Goal: Transaction & Acquisition: Purchase product/service

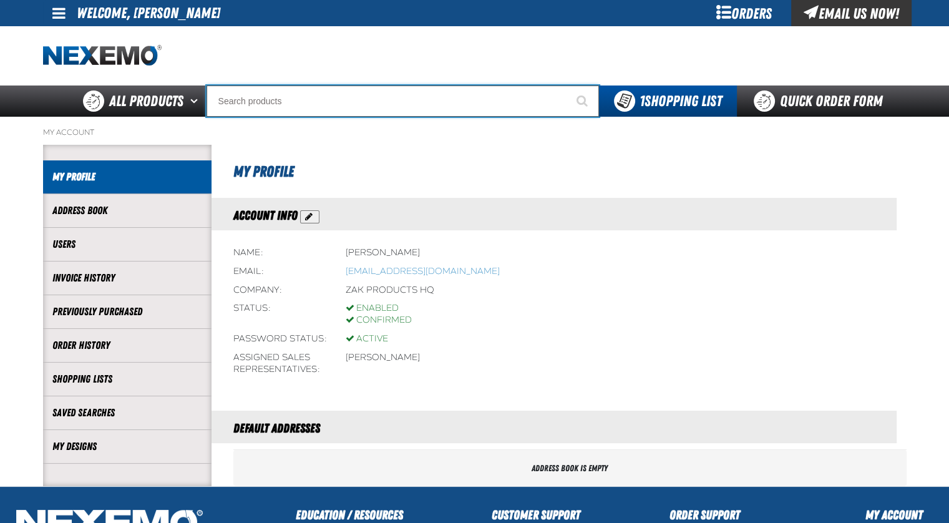
click at [277, 109] on input "Search" at bounding box center [402, 100] width 392 height 31
type input "R"
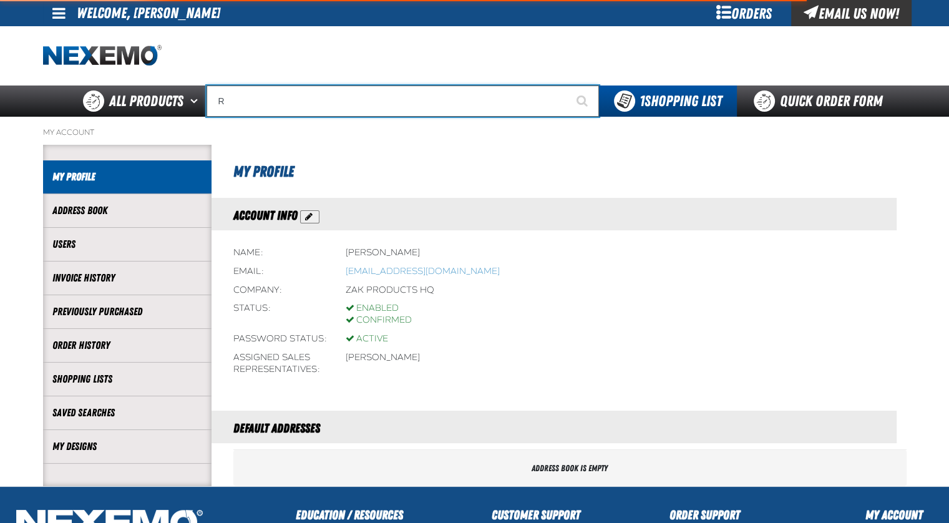
type input "ROADSIDE R"
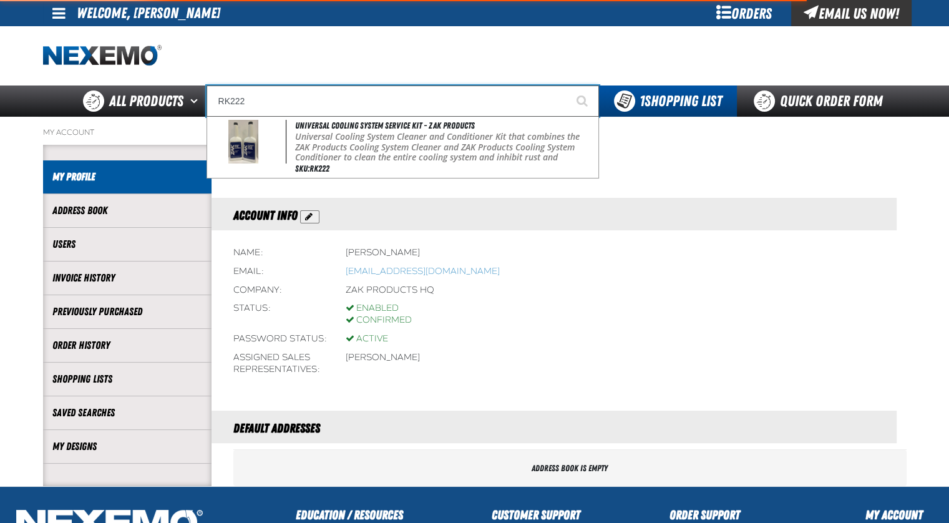
type input "RK222"
click at [568, 85] on button "Start Searching" at bounding box center [583, 100] width 31 height 31
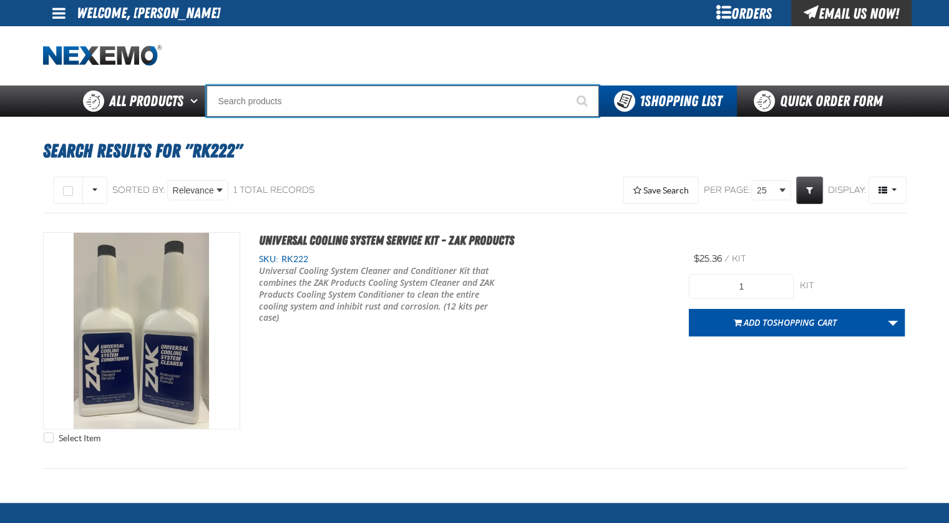
click at [351, 105] on input "Search" at bounding box center [402, 100] width 392 height 31
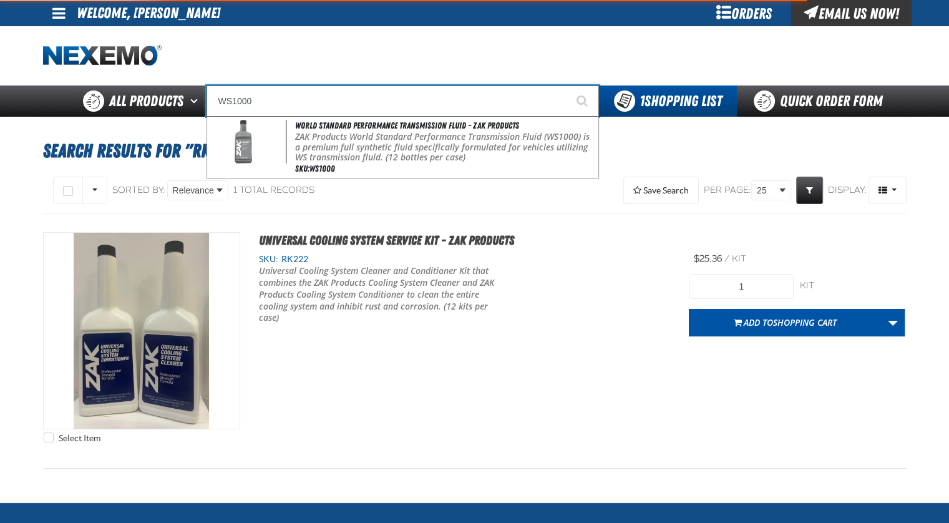
type input "WS1000"
click at [568, 85] on button "Start Searching" at bounding box center [583, 100] width 31 height 31
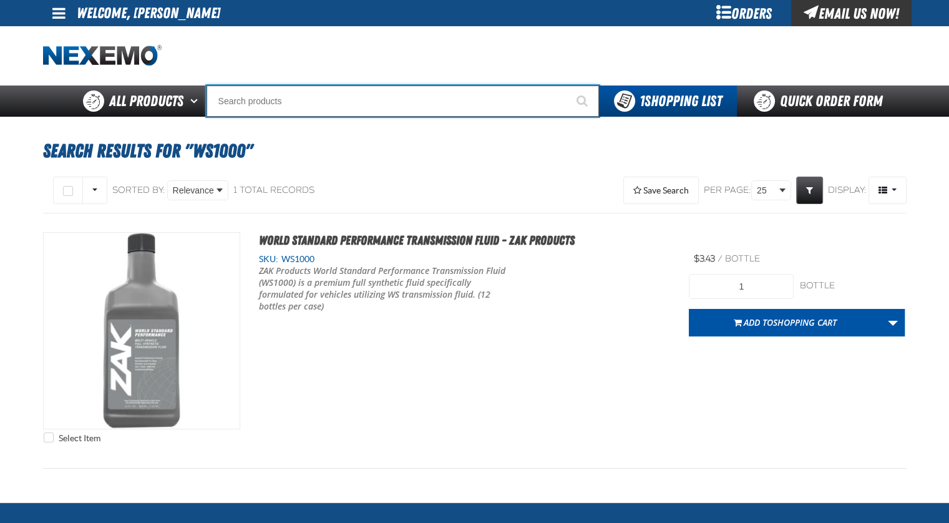
click at [326, 99] on input "Search" at bounding box center [402, 100] width 392 height 31
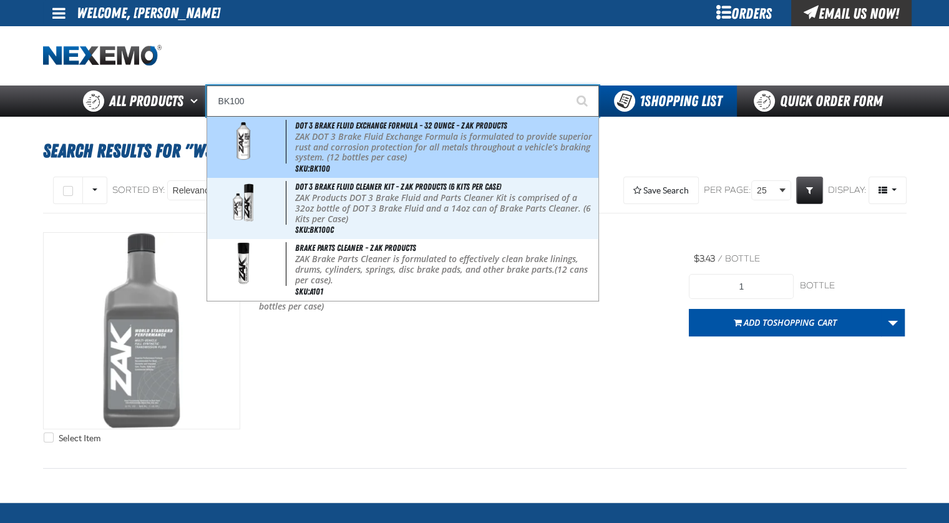
click at [384, 150] on p "ZAK DOT 3 Brake Fluid Exchange Formula is formulated to provide superior rust a…" at bounding box center [445, 147] width 300 height 31
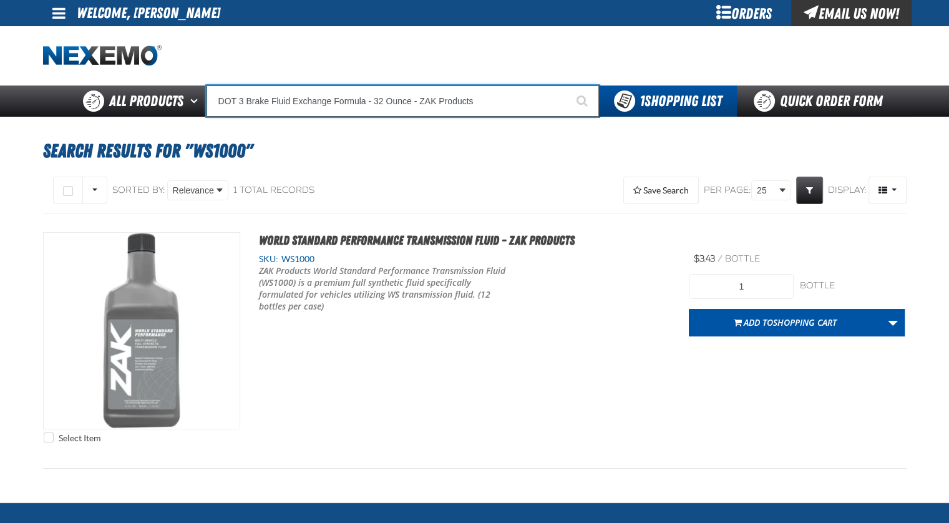
type input "DOT 3 Brake Fluid Exchange Formula - 32 Ounce - ZAK Products"
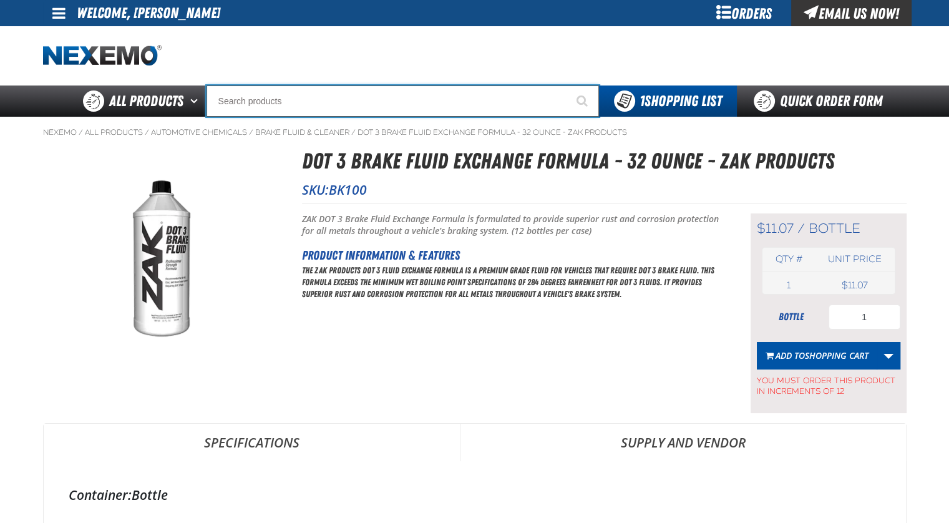
click at [282, 94] on input "Search" at bounding box center [402, 100] width 392 height 31
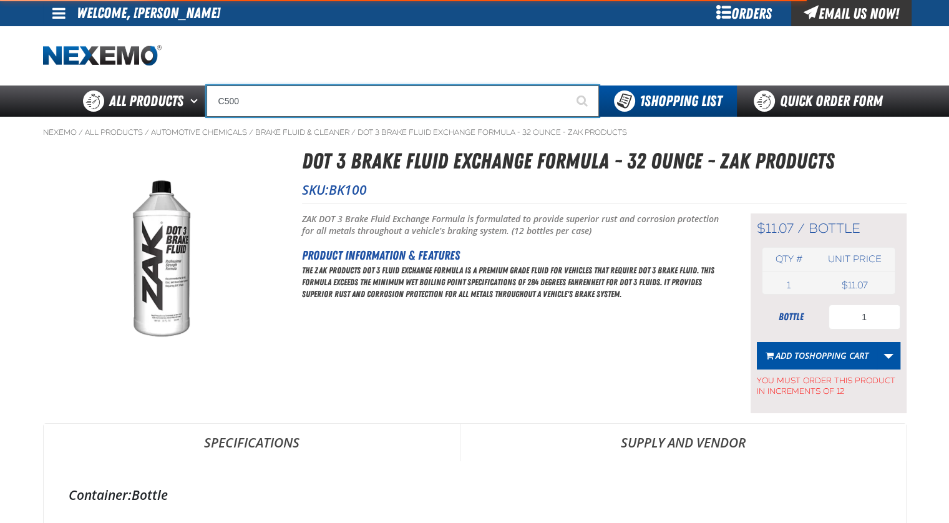
type input "C500"
click at [568, 85] on button "Start Searching" at bounding box center [583, 100] width 31 height 31
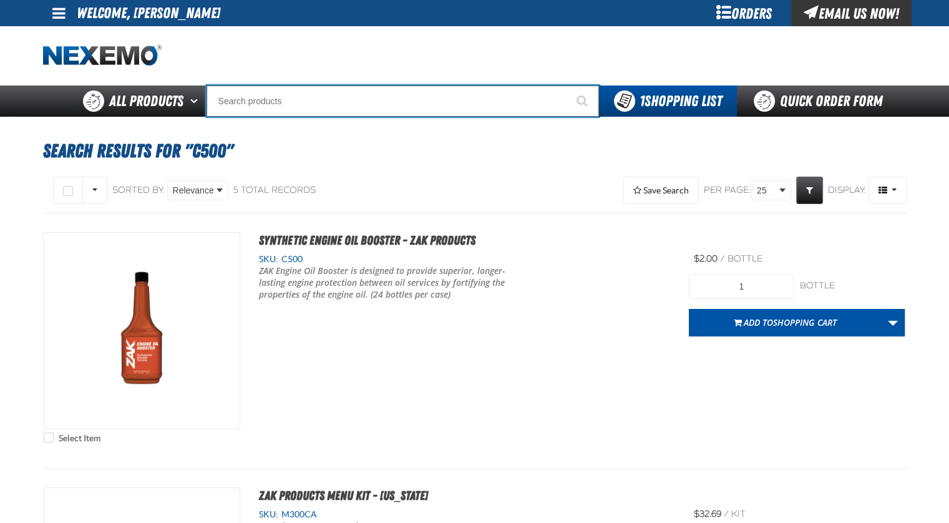
click at [290, 97] on input "Search" at bounding box center [402, 100] width 392 height 31
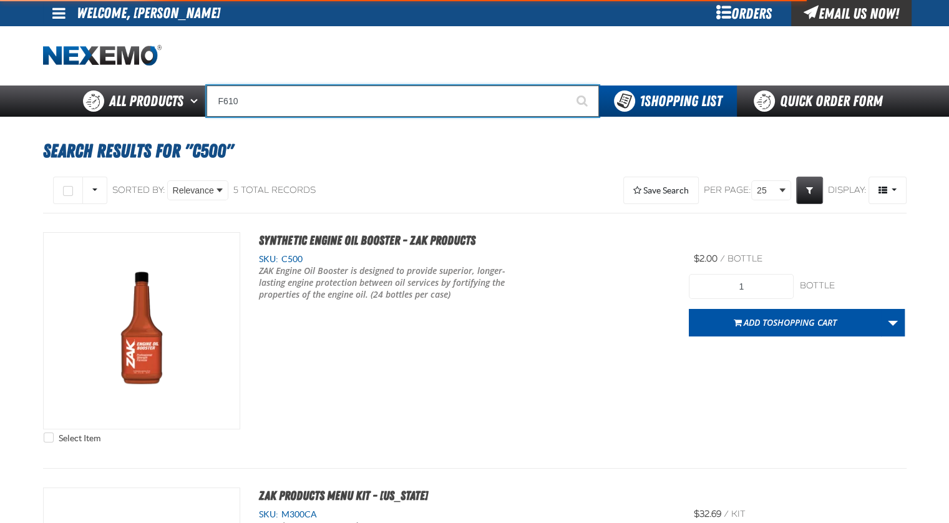
type input "F610"
click at [568, 85] on button "Start Searching" at bounding box center [583, 100] width 31 height 31
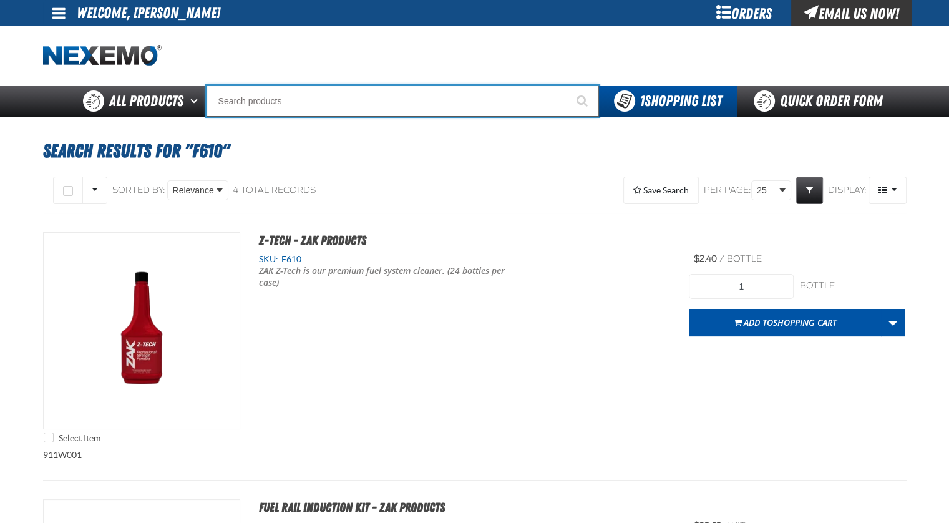
click at [316, 100] on input "Search" at bounding box center [402, 100] width 392 height 31
type input "R"
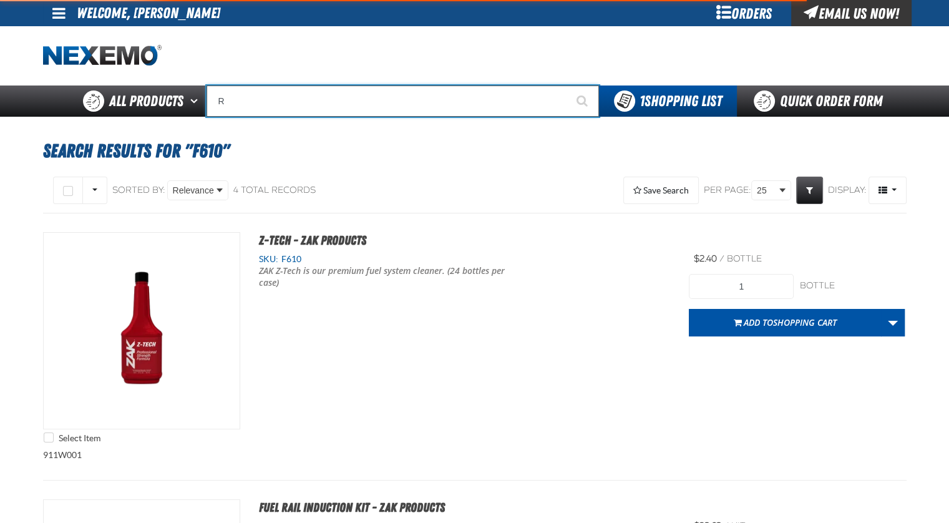
type input "ROADSIDE R"
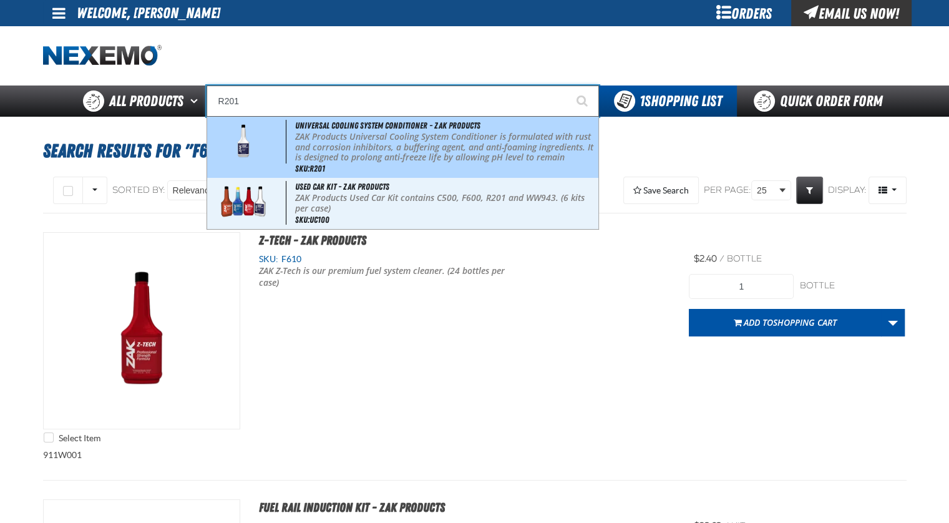
click at [327, 135] on p "ZAK Products Universal Cooling System Conditioner is formulated with rust and c…" at bounding box center [445, 158] width 300 height 52
type input "Universal Cooling System Conditioner - ZAK Products"
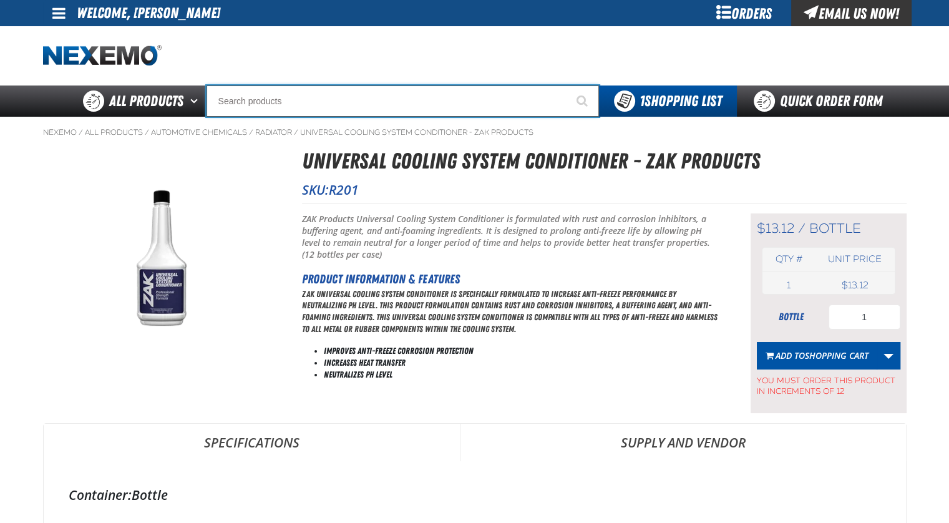
click at [396, 102] on input "Search" at bounding box center [402, 100] width 392 height 31
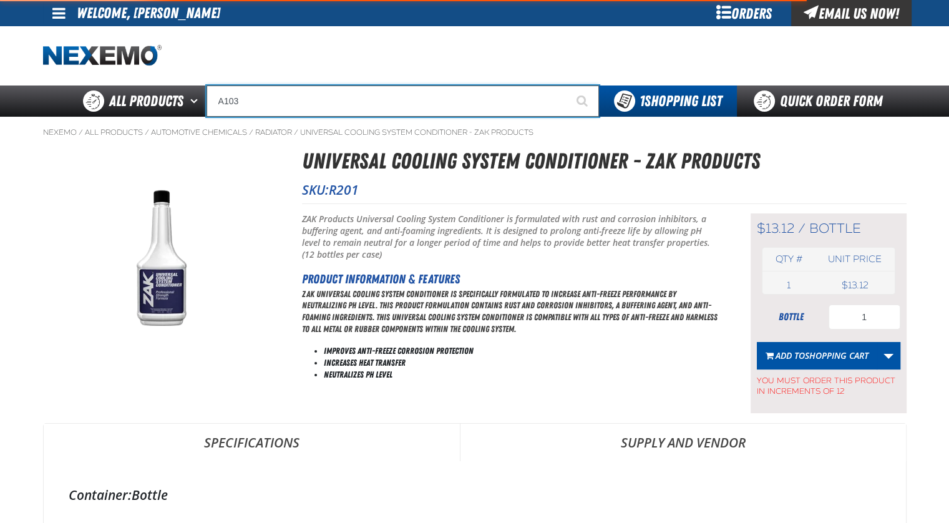
type input "A103"
click at [568, 85] on button "Start Searching" at bounding box center [583, 100] width 31 height 31
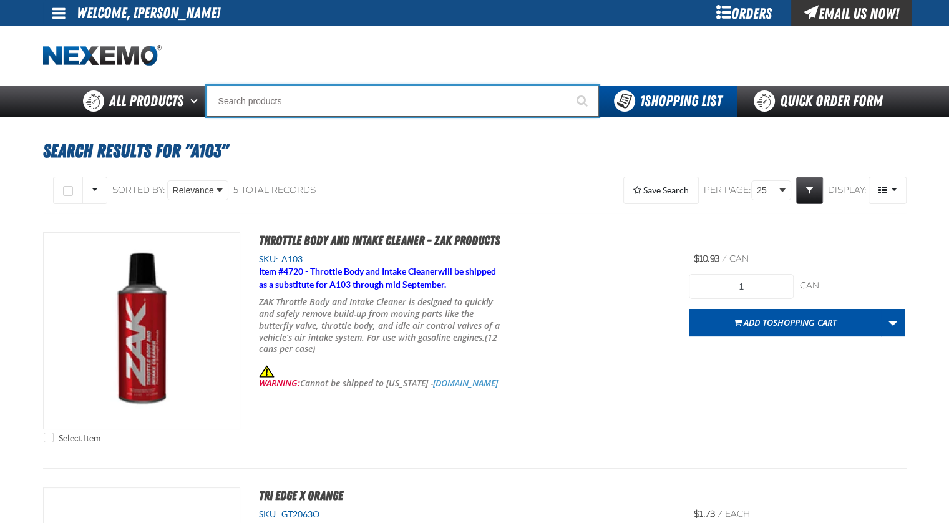
click at [345, 105] on input "Search" at bounding box center [402, 100] width 392 height 31
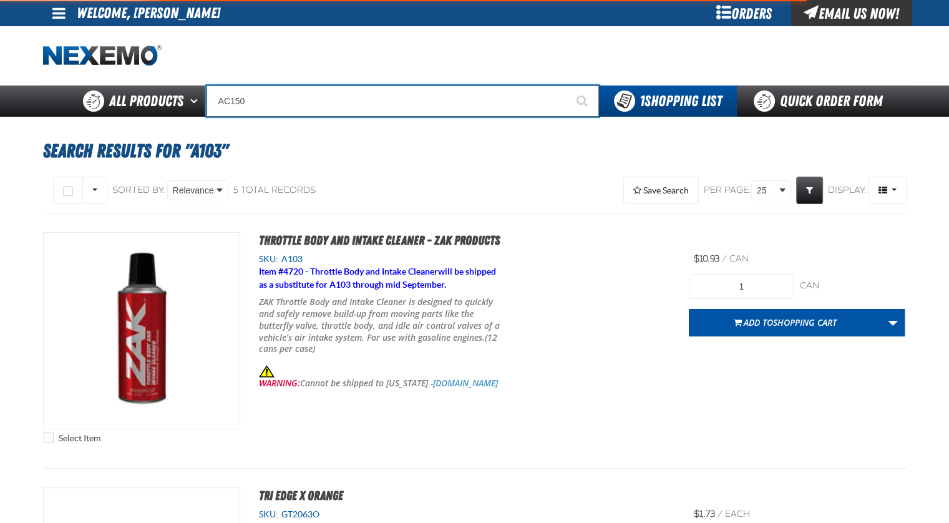
type input "AC150"
click at [568, 85] on button "Start Searching" at bounding box center [583, 100] width 31 height 31
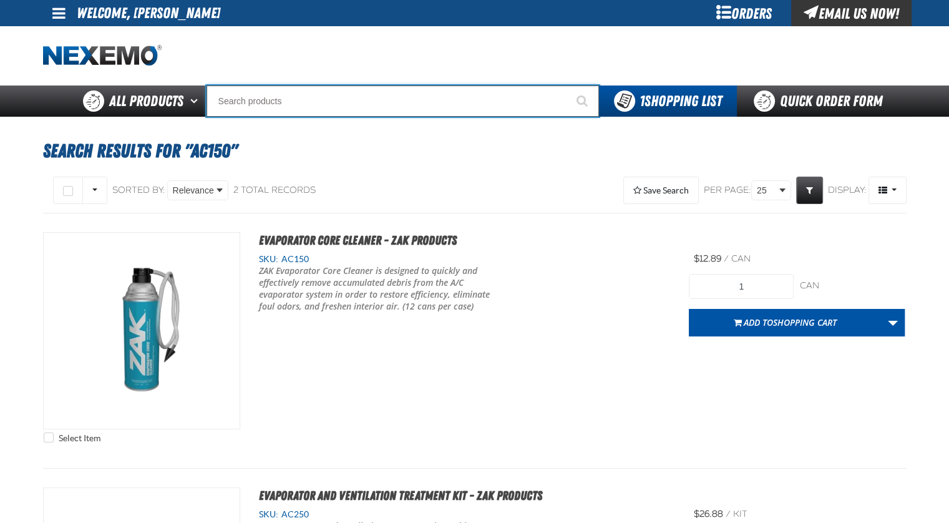
click at [344, 114] on input "Search" at bounding box center [402, 100] width 392 height 31
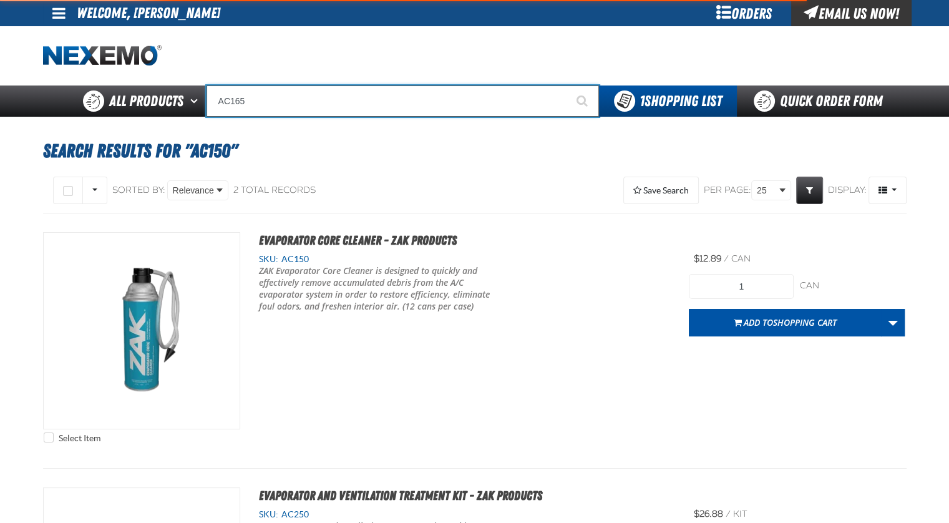
type input "AC165"
click at [568, 85] on button "Start Searching" at bounding box center [583, 100] width 31 height 31
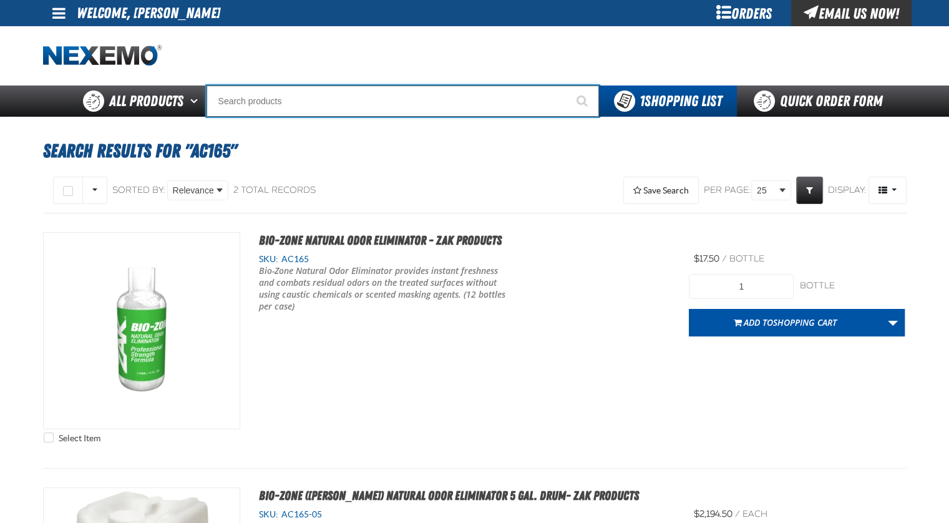
click at [305, 104] on input "Search" at bounding box center [402, 100] width 392 height 31
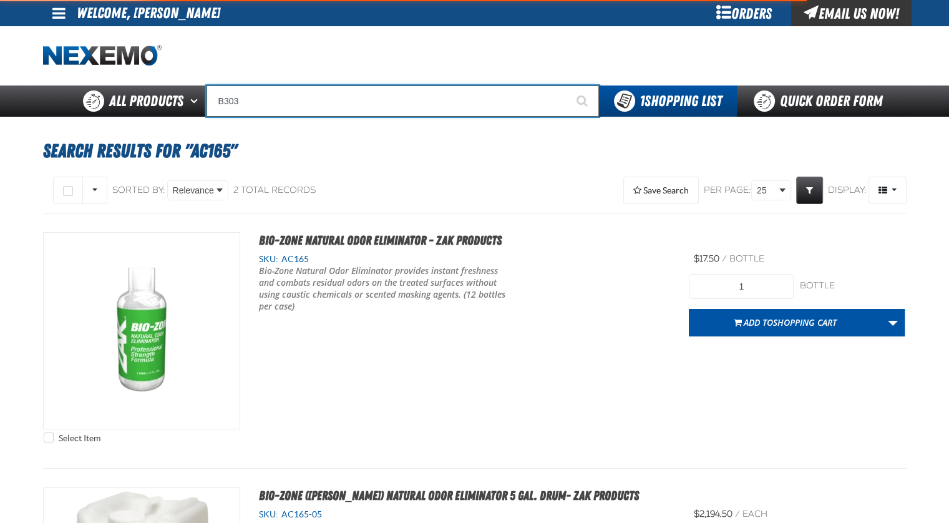
type input "B303"
click at [568, 85] on button "Start Searching" at bounding box center [583, 100] width 31 height 31
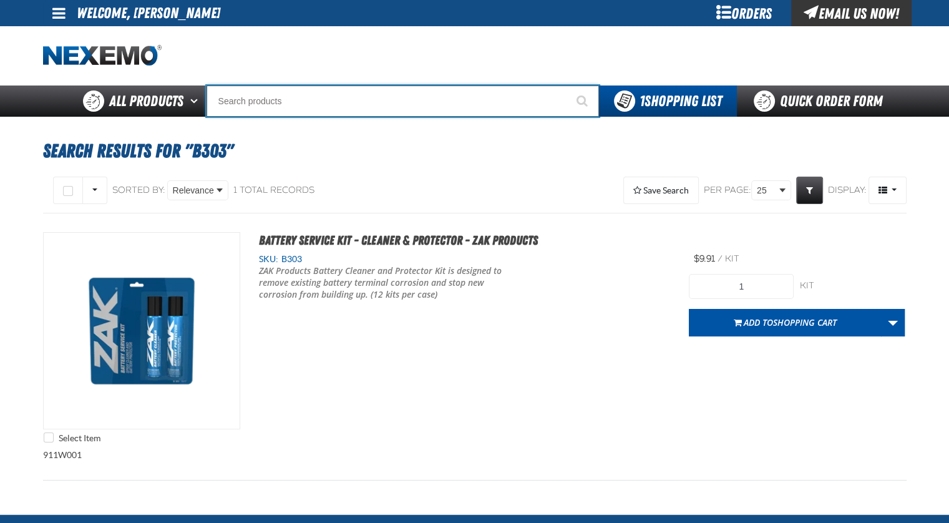
click at [345, 109] on input "Search" at bounding box center [402, 100] width 392 height 31
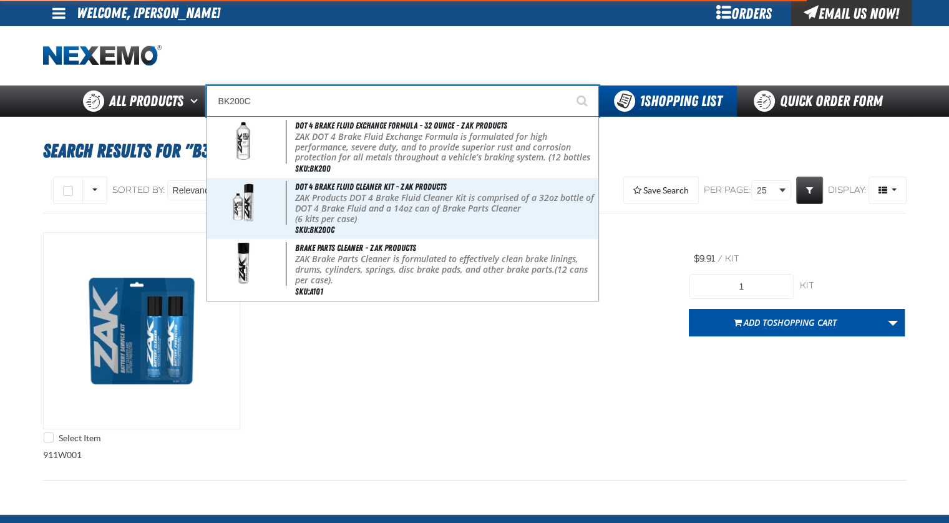
type input "BK200C"
click at [568, 85] on button "Start Searching" at bounding box center [583, 100] width 31 height 31
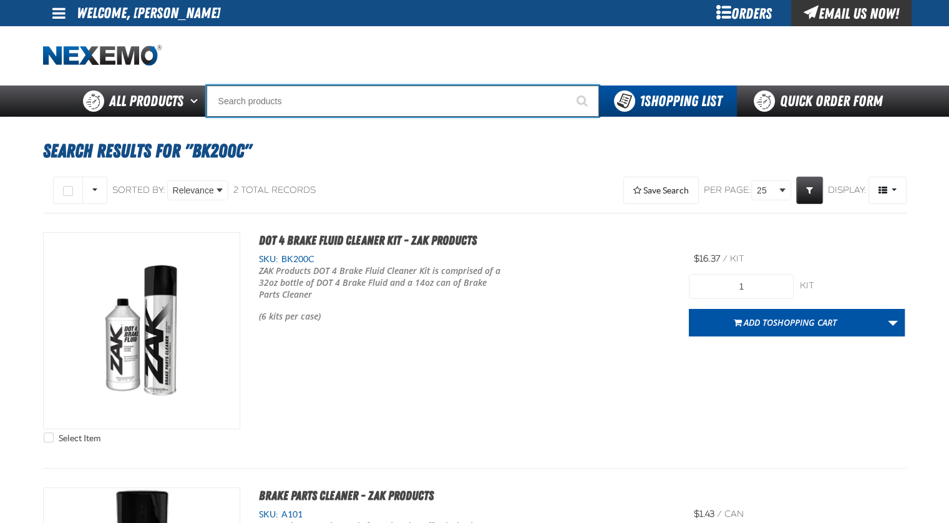
click at [314, 107] on input "Search" at bounding box center [402, 100] width 392 height 31
type input "BK801"
click at [568, 85] on button "Start Searching" at bounding box center [583, 100] width 31 height 31
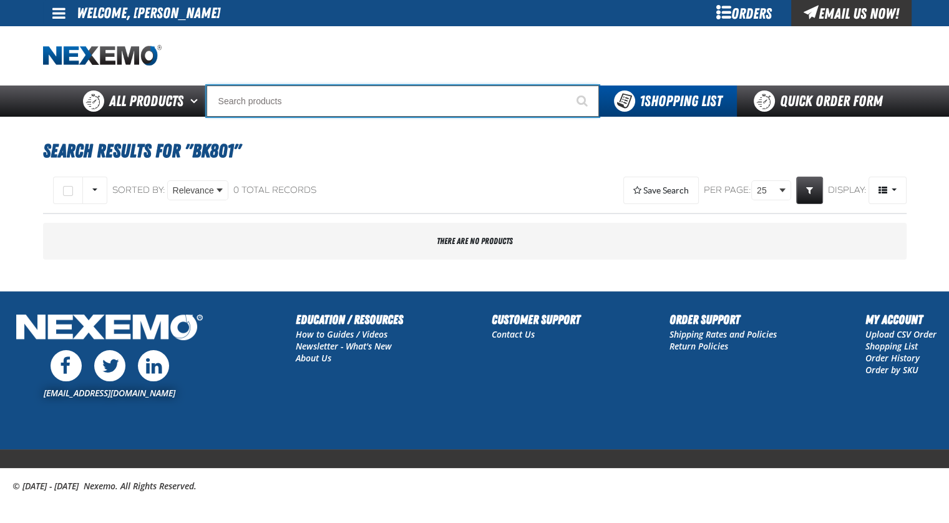
click at [289, 109] on input "Search" at bounding box center [402, 100] width 392 height 31
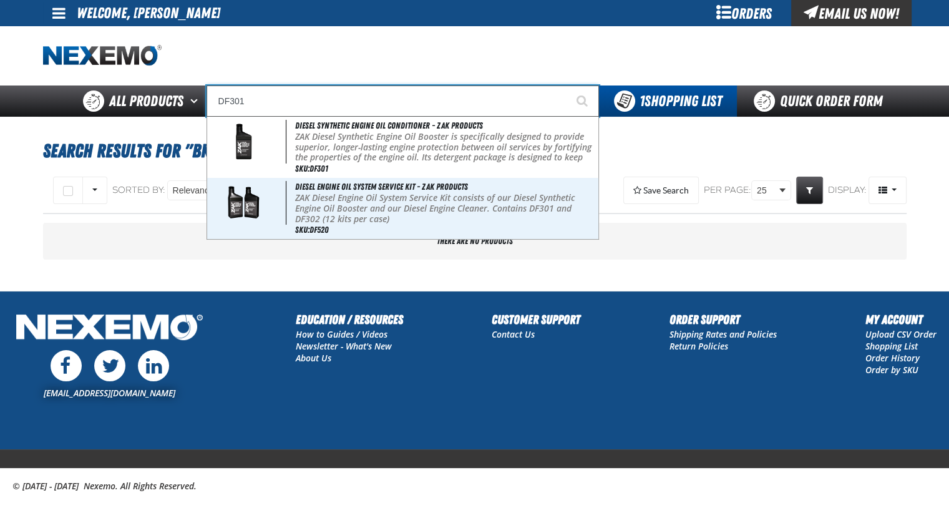
type input "DF301"
click at [568, 85] on button "Start Searching" at bounding box center [583, 100] width 31 height 31
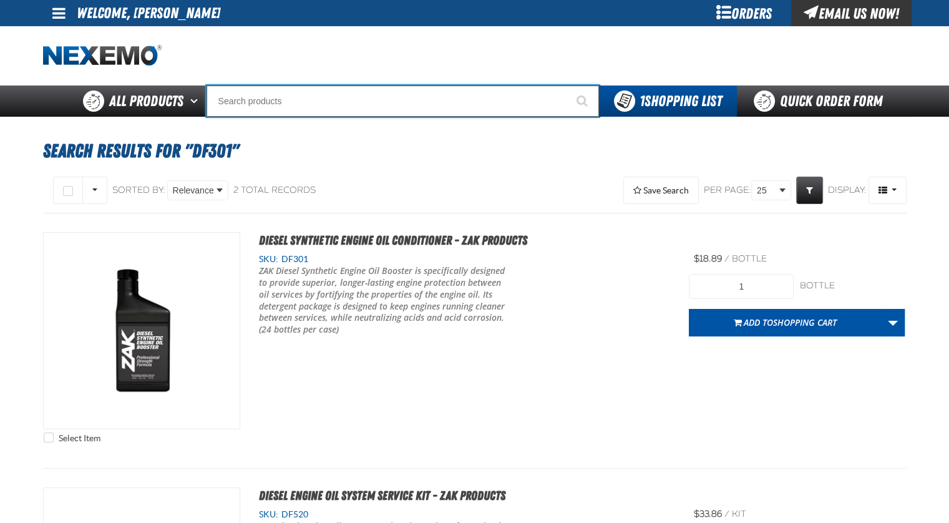
click at [283, 112] on input "Search" at bounding box center [402, 100] width 392 height 31
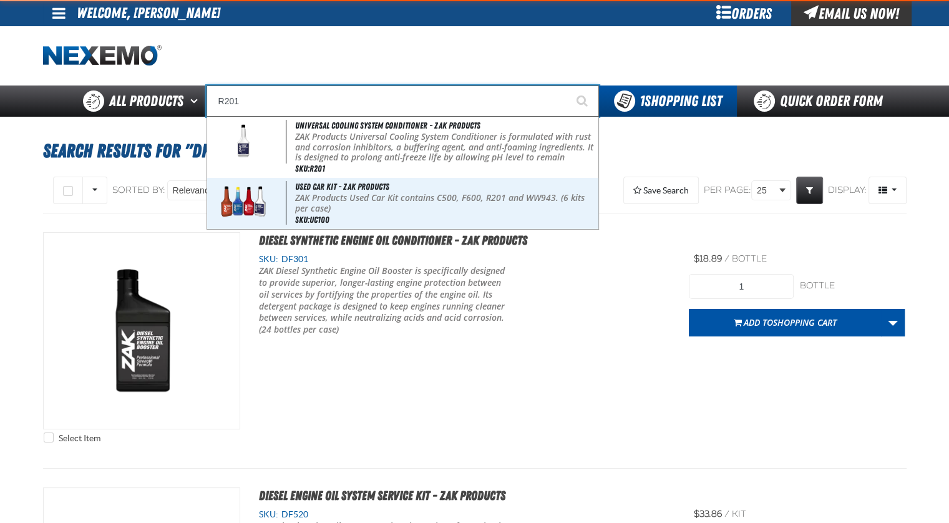
type input "R201"
click at [568, 85] on button "Start Searching" at bounding box center [583, 100] width 31 height 31
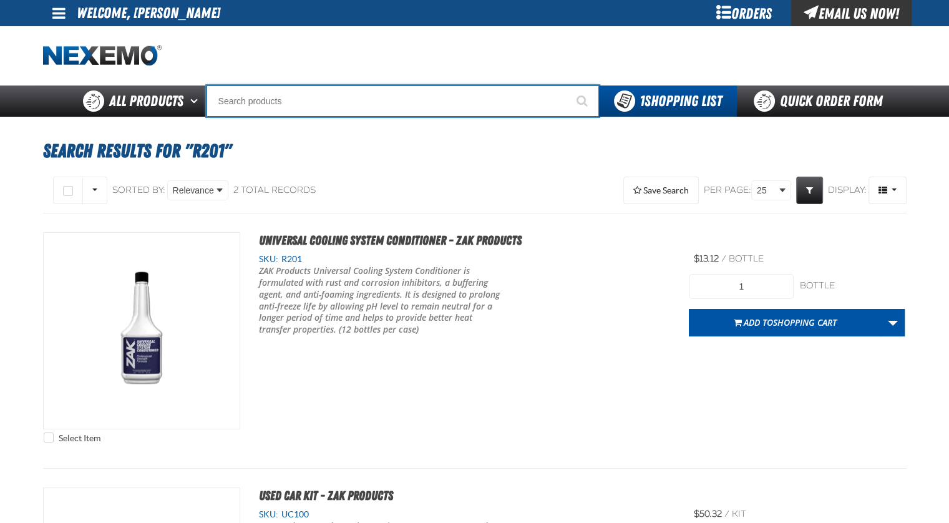
click at [260, 99] on input "Search" at bounding box center [402, 100] width 392 height 31
type input "R"
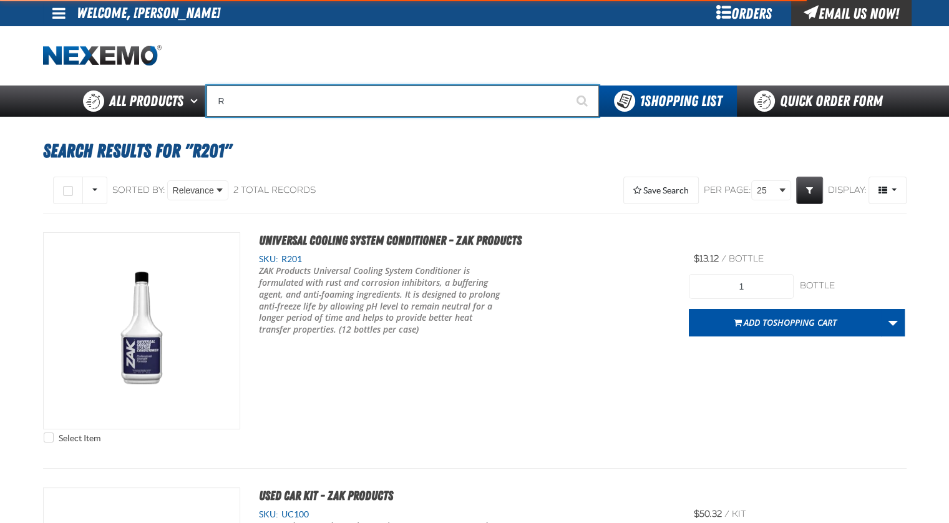
type input "ROADSIDE R"
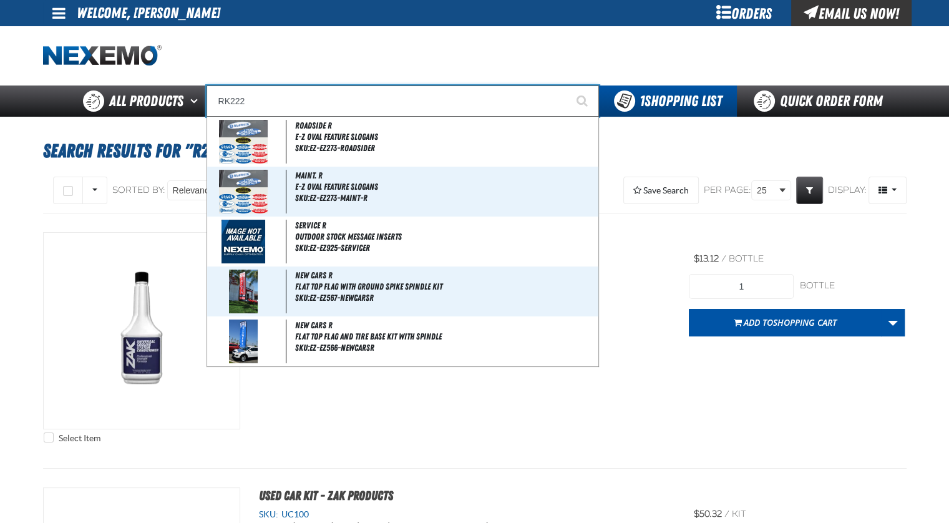
type input "RK222"
click at [568, 85] on button "Start Searching" at bounding box center [583, 100] width 31 height 31
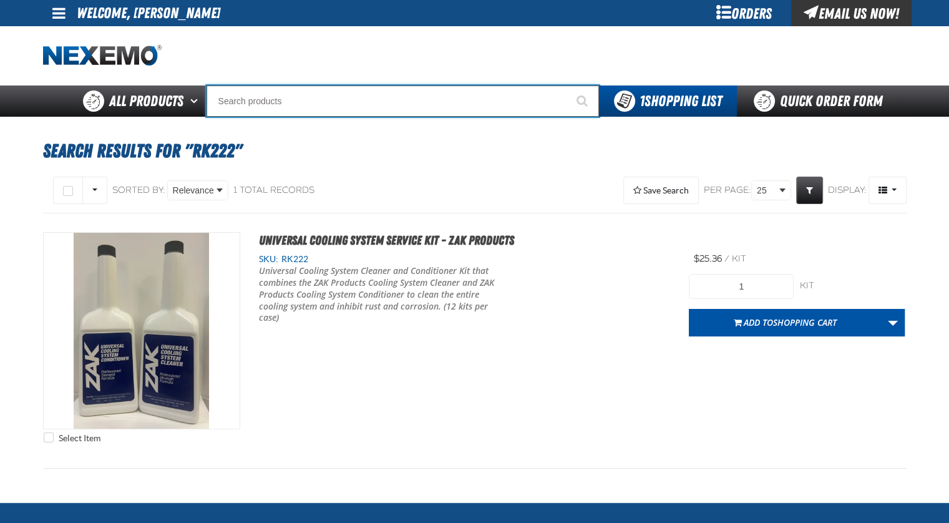
click at [267, 99] on input "Search" at bounding box center [402, 100] width 392 height 31
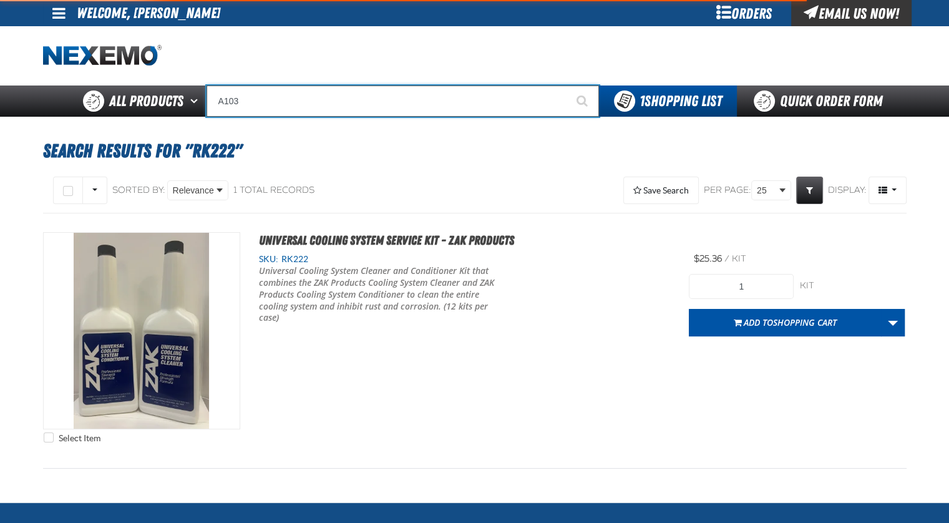
type input "A103"
click at [568, 85] on button "Start Searching" at bounding box center [583, 100] width 31 height 31
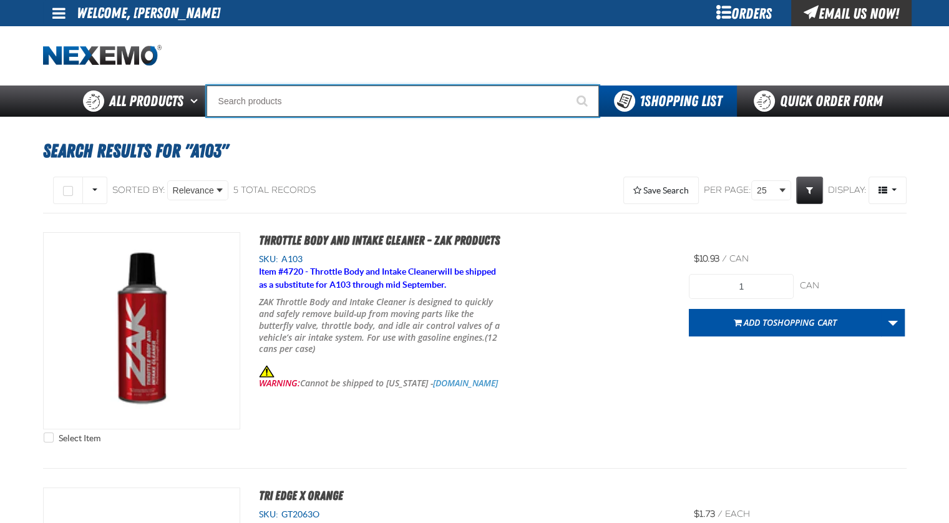
click at [306, 100] on input "Search" at bounding box center [402, 100] width 392 height 31
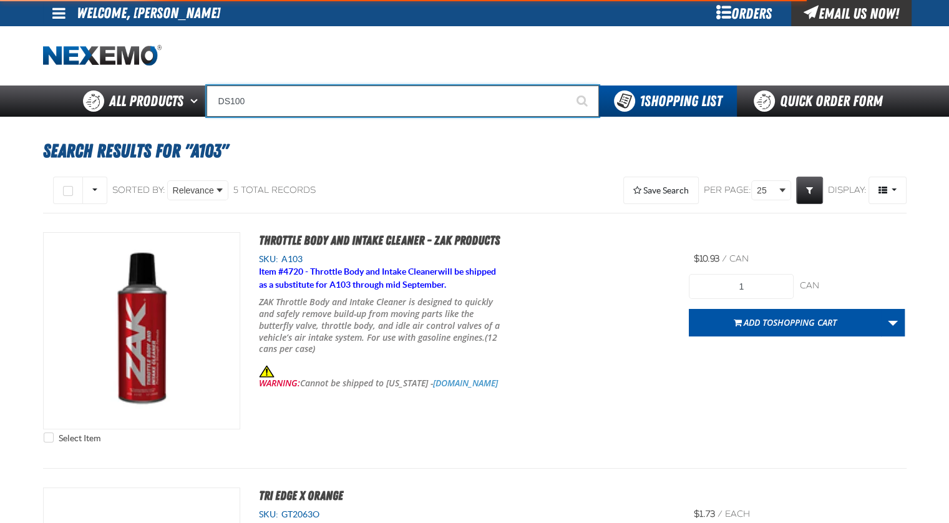
type input "DS100"
click at [568, 85] on button "Start Searching" at bounding box center [583, 100] width 31 height 31
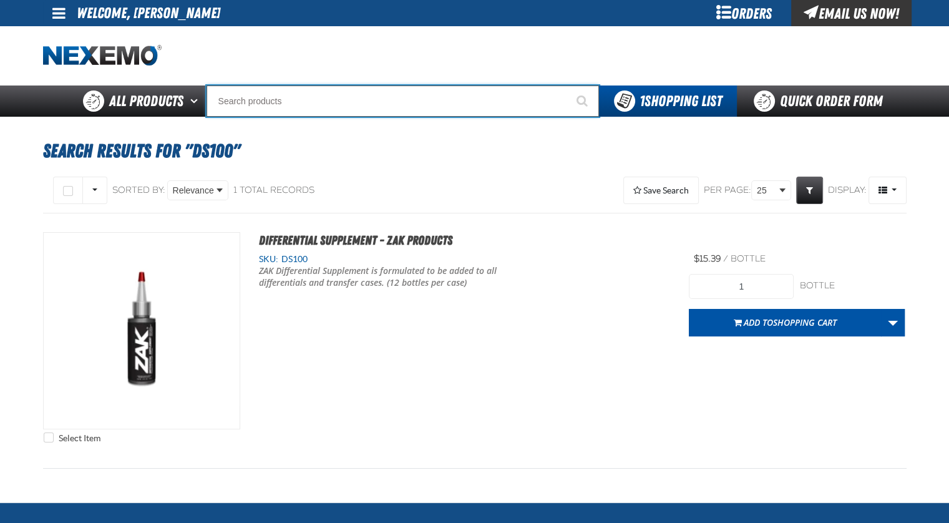
click at [282, 100] on input "Search" at bounding box center [402, 100] width 392 height 31
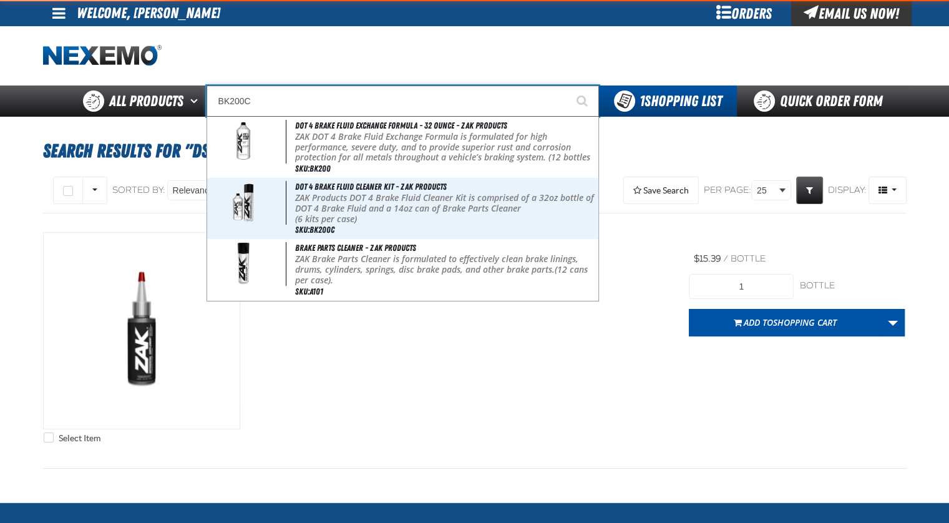
type input "BK200C"
click at [568, 85] on button "Start Searching" at bounding box center [583, 100] width 31 height 31
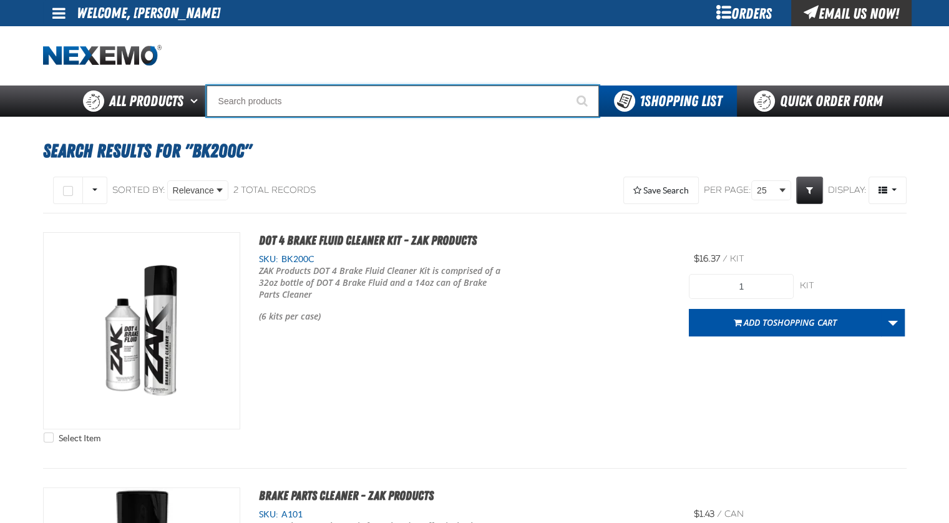
click at [371, 93] on input "Search" at bounding box center [402, 100] width 392 height 31
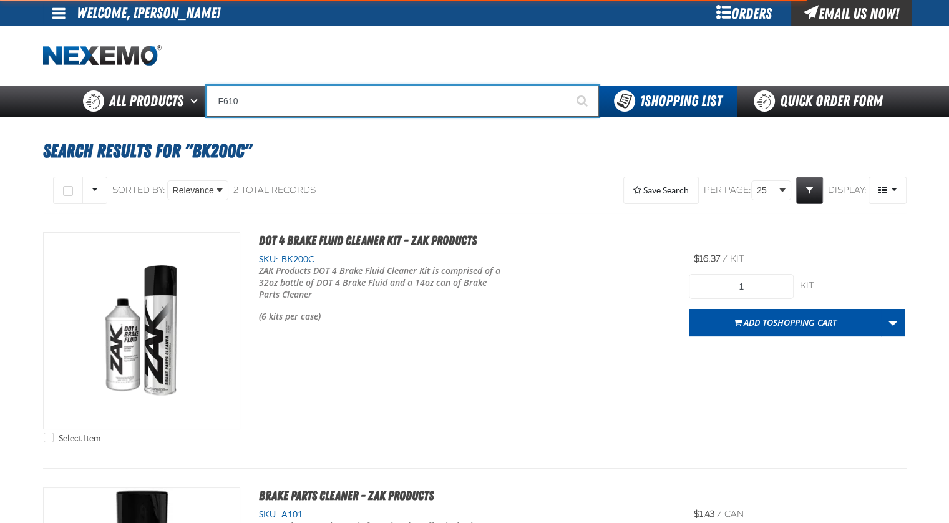
type input "F610"
click at [568, 85] on button "Start Searching" at bounding box center [583, 100] width 31 height 31
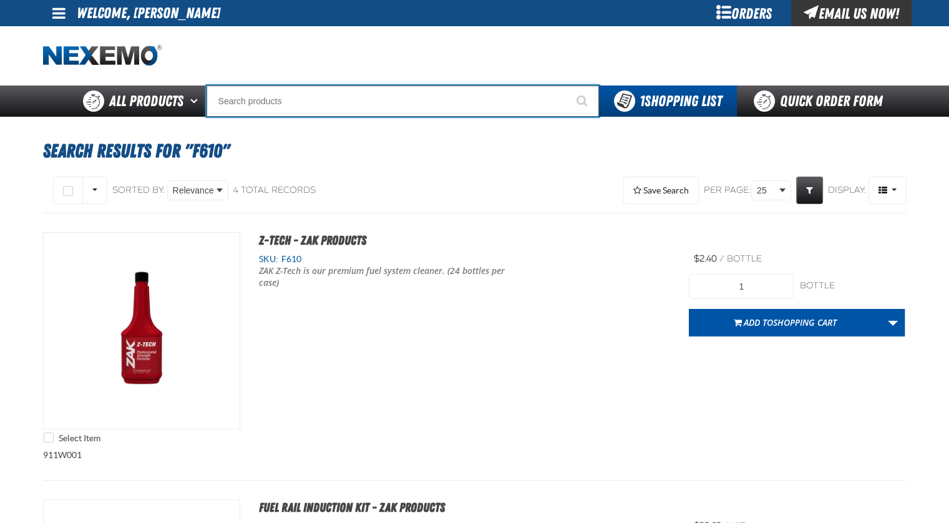
click at [349, 107] on input "Search" at bounding box center [402, 100] width 392 height 31
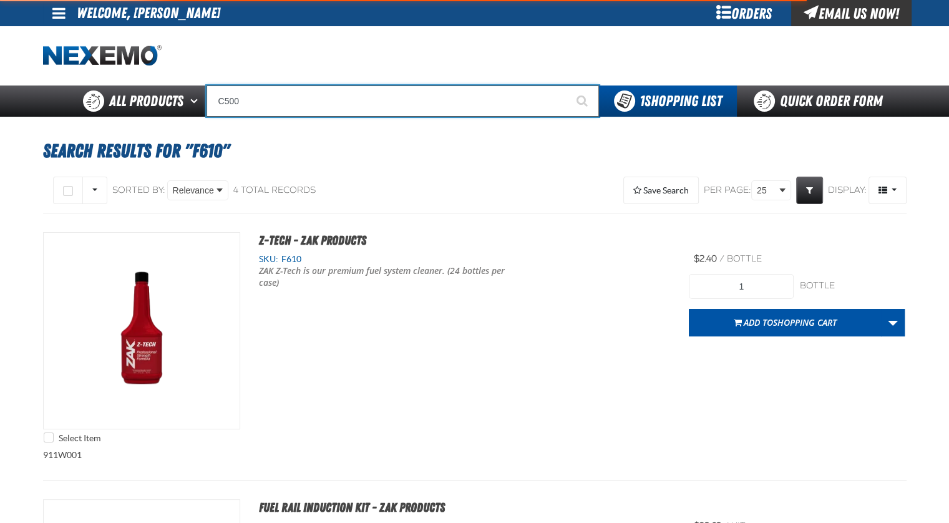
type input "C500"
click at [568, 85] on button "Start Searching" at bounding box center [583, 100] width 31 height 31
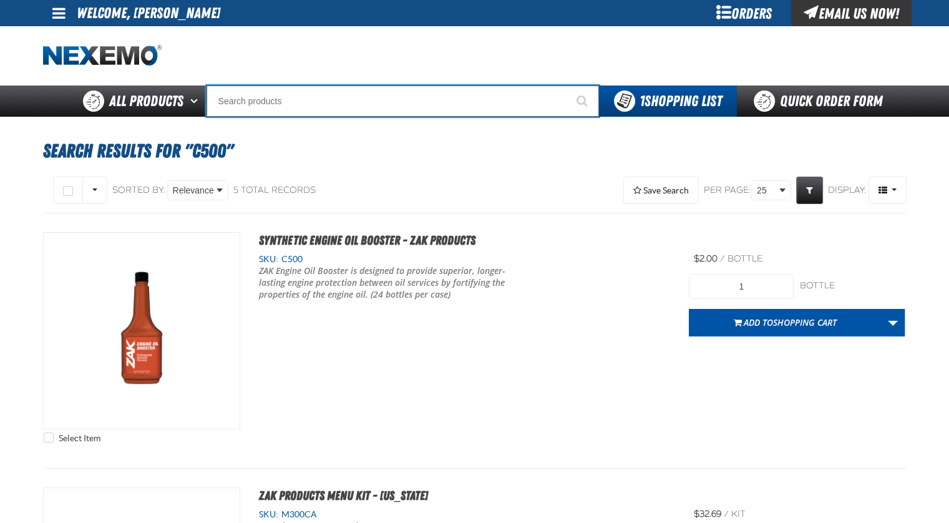
click at [293, 98] on input "Search" at bounding box center [402, 100] width 392 height 31
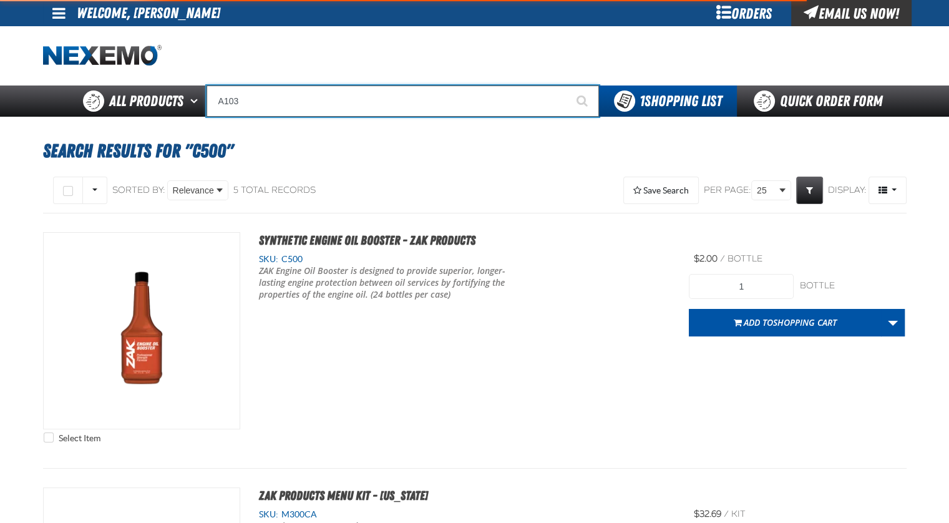
type input "A103"
click at [568, 85] on button "Start Searching" at bounding box center [583, 100] width 31 height 31
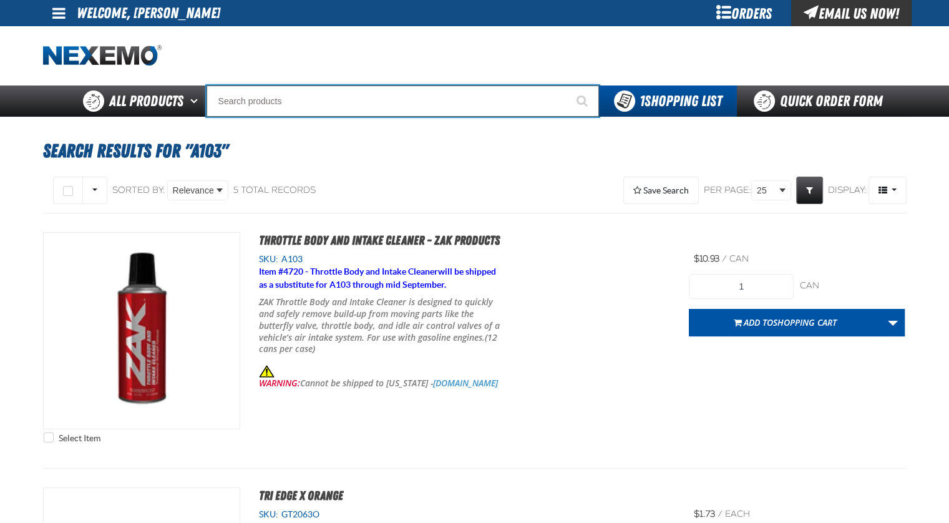
click at [342, 103] on input "Search" at bounding box center [402, 100] width 392 height 31
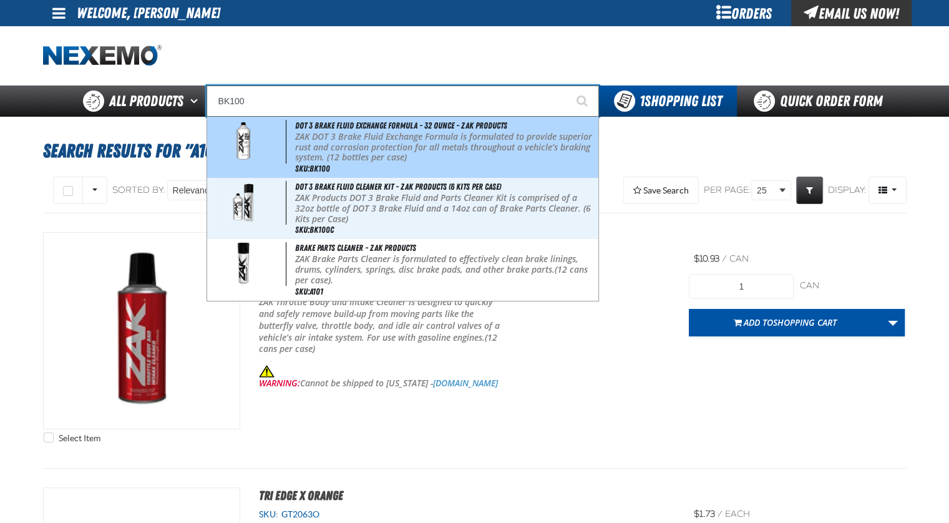
click at [350, 135] on p "ZAK DOT 3 Brake Fluid Exchange Formula is formulated to provide superior rust a…" at bounding box center [445, 147] width 300 height 31
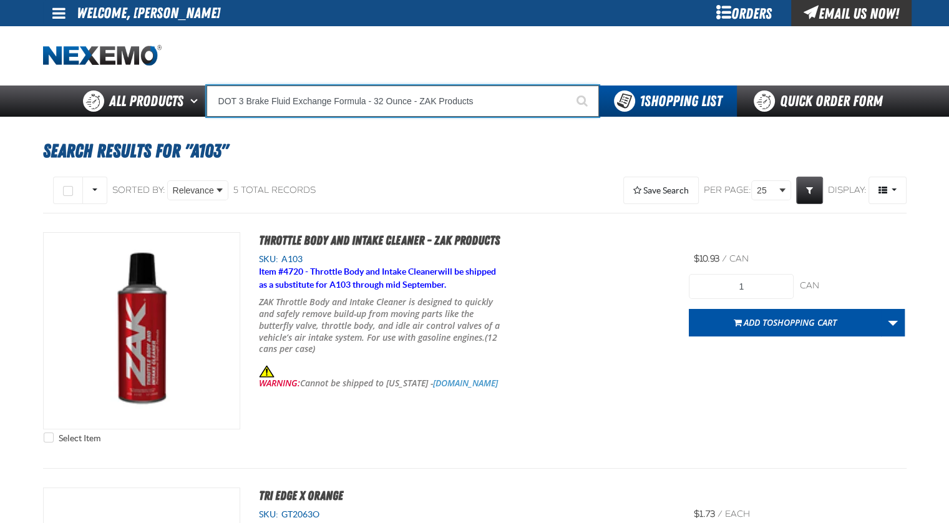
type input "DOT 3 Brake Fluid Exchange Formula - 32 Ounce - ZAK Products"
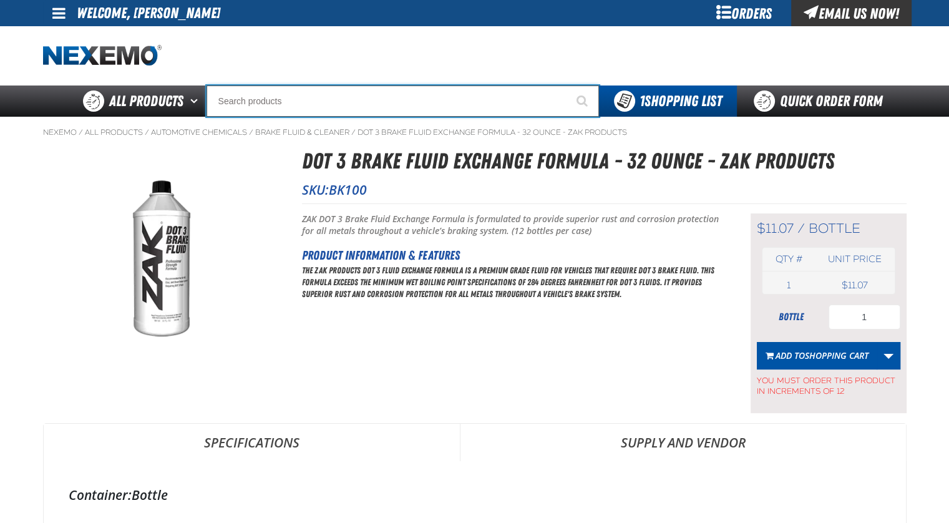
click at [315, 99] on input "Search" at bounding box center [402, 100] width 392 height 31
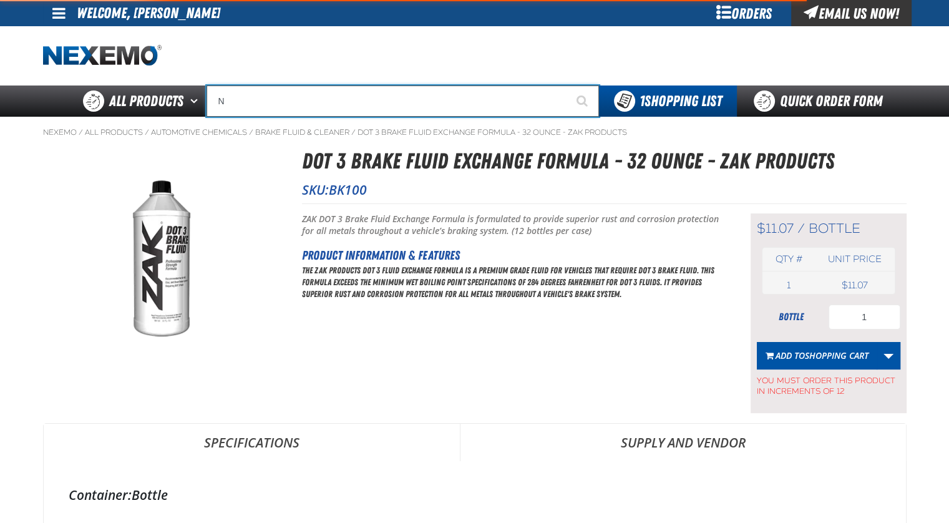
type input "N2"
type input "N2 Nitrogen Installation Kits"
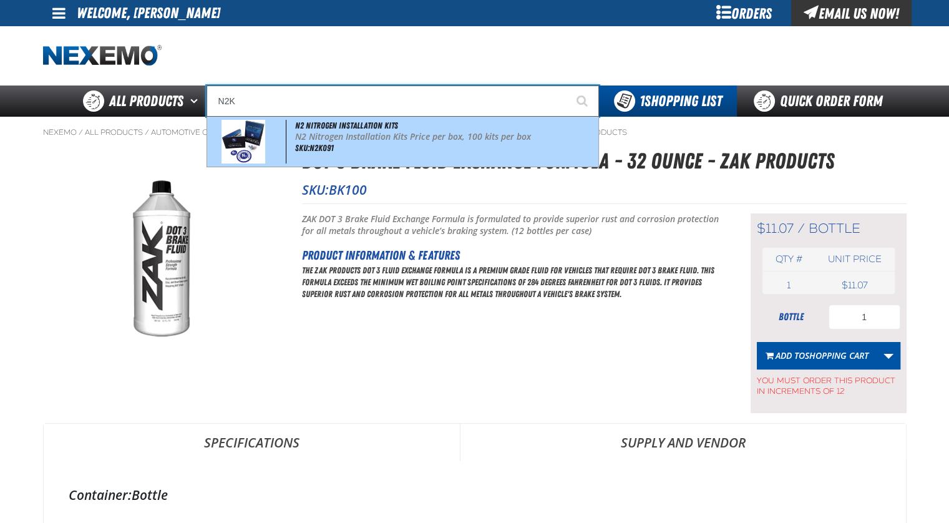
click at [345, 142] on div "N2 Nitrogen Installation Kits N2 Nitrogen Installation Kits Price per box, 100 …" at bounding box center [402, 142] width 391 height 50
type input "N2 Nitrogen Installation Kits"
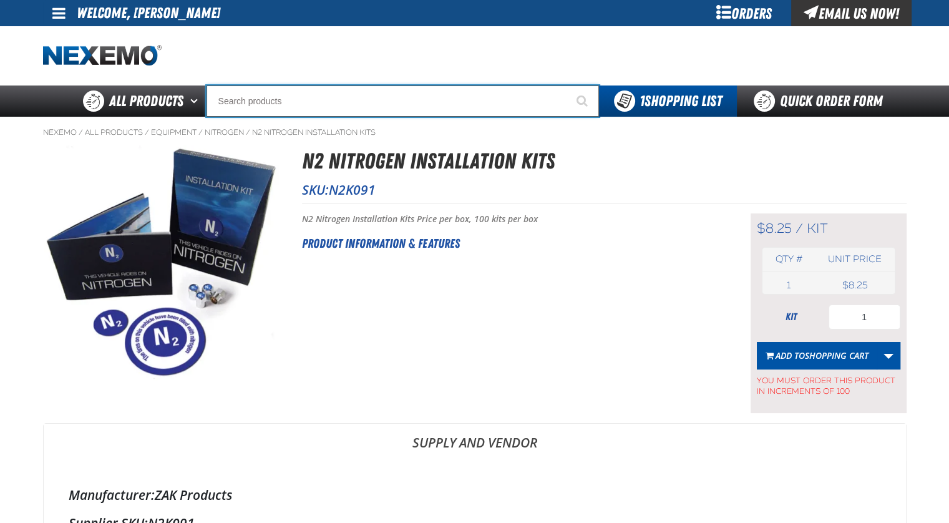
click at [323, 98] on input "Search" at bounding box center [402, 100] width 392 height 31
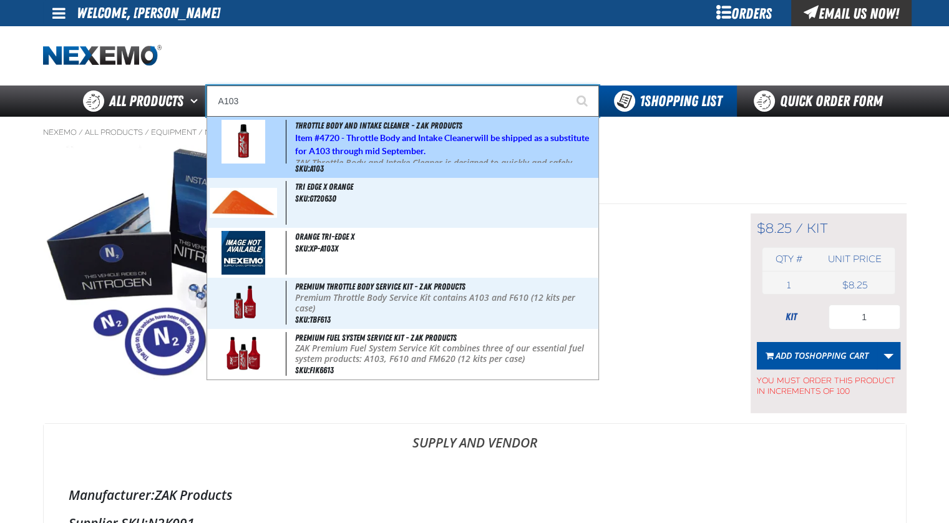
click at [333, 137] on strong "4720 - Throttle Body and Intake Cleaner" at bounding box center [396, 138] width 155 height 10
type input "Throttle Body and Intake Cleaner - ZAK Products"
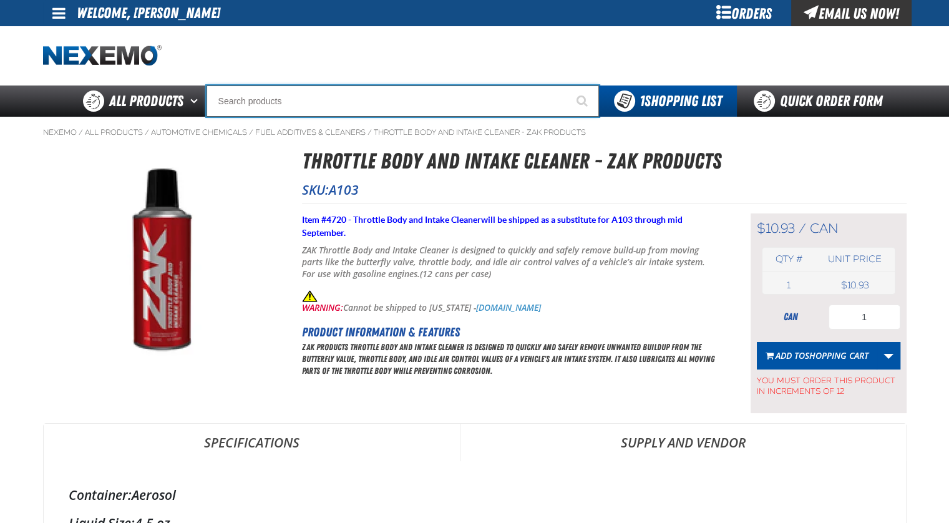
click at [313, 105] on input "Search" at bounding box center [402, 100] width 392 height 31
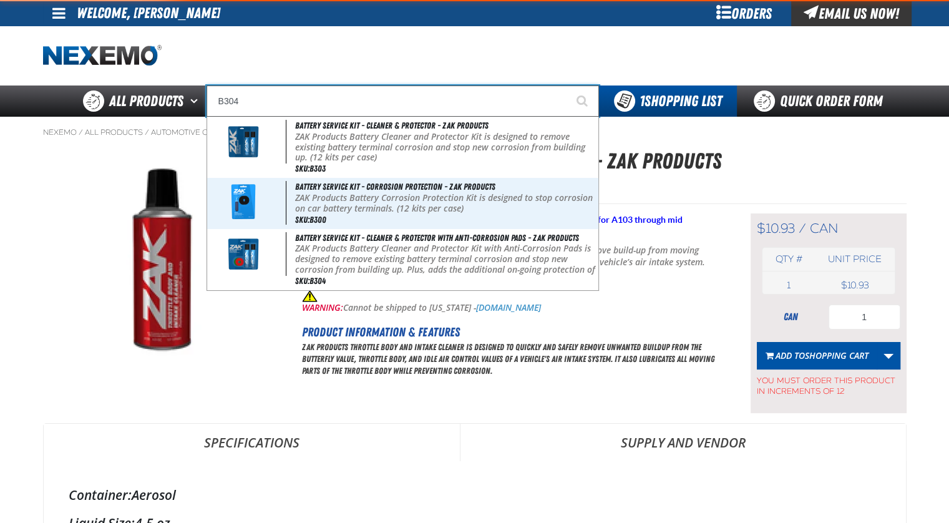
type input "B304"
click at [568, 85] on button "Start Searching" at bounding box center [583, 100] width 31 height 31
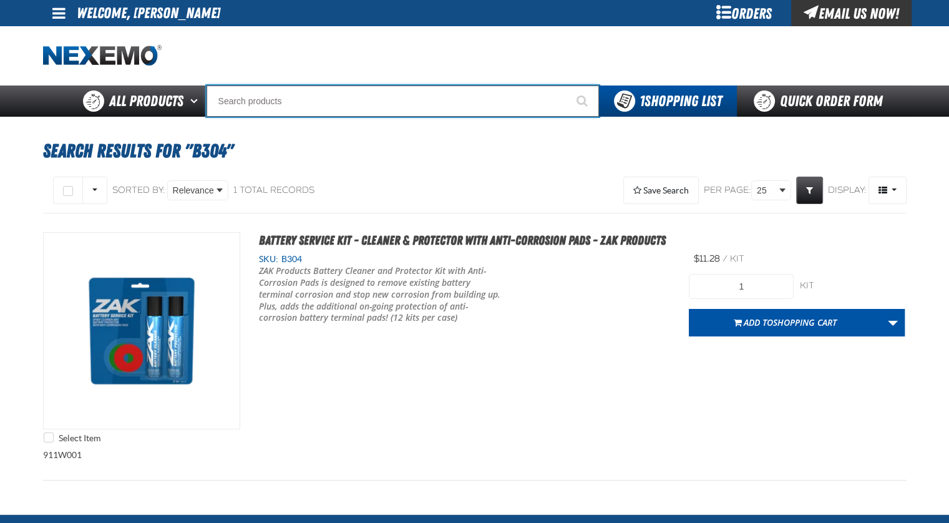
click at [323, 104] on input "Search" at bounding box center [402, 100] width 392 height 31
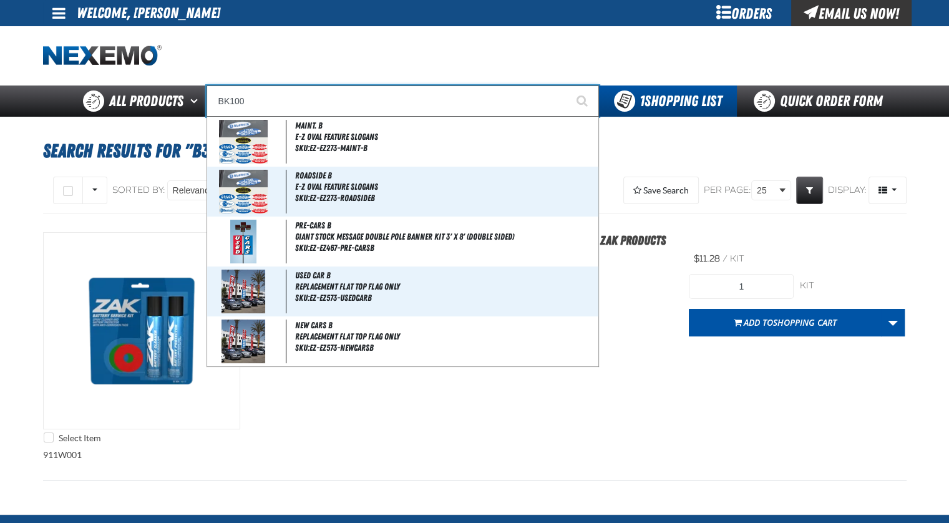
type input "BK100"
click at [568, 85] on button "Start Searching" at bounding box center [583, 100] width 31 height 31
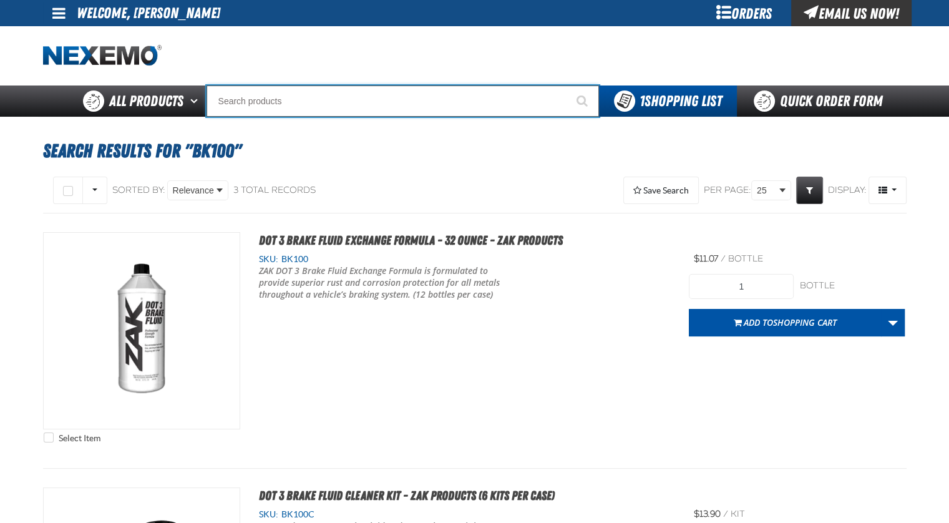
click at [317, 104] on input "Search" at bounding box center [402, 100] width 392 height 31
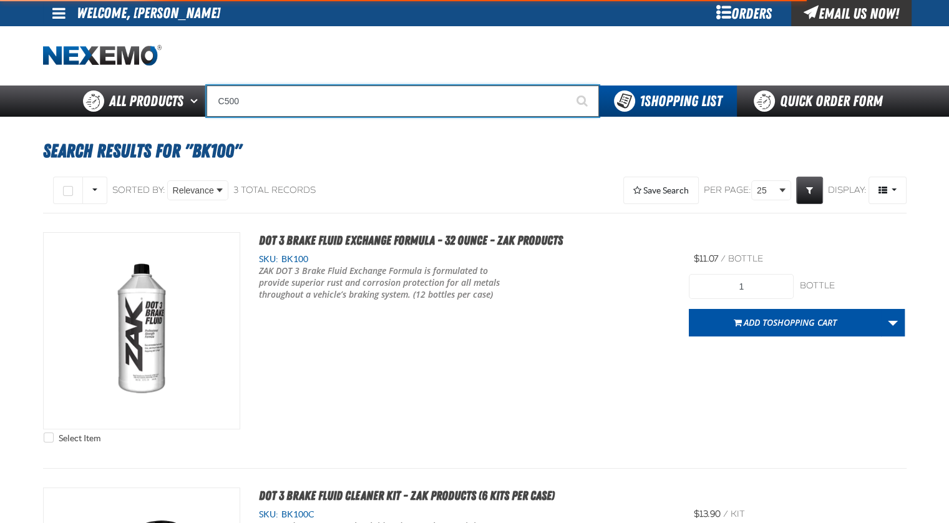
type input "C500"
click at [568, 85] on button "Start Searching" at bounding box center [583, 100] width 31 height 31
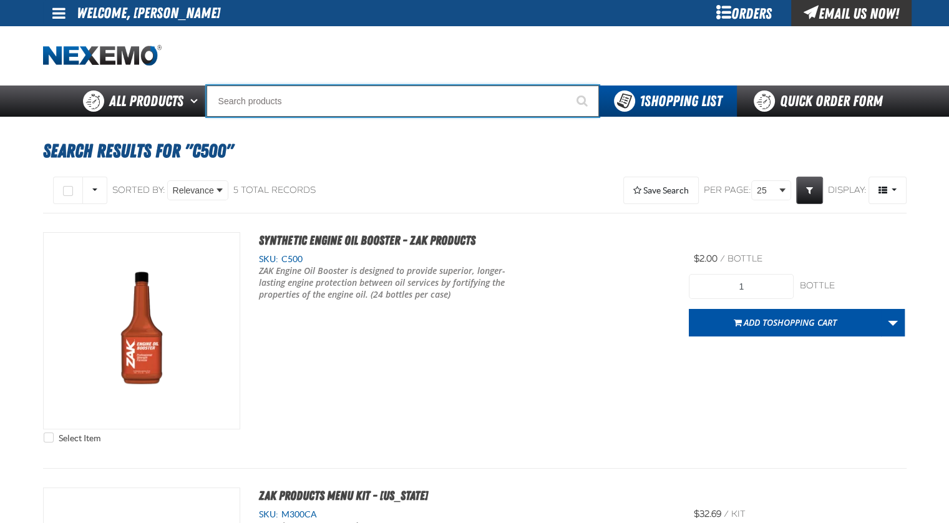
click at [329, 111] on input "Search" at bounding box center [402, 100] width 392 height 31
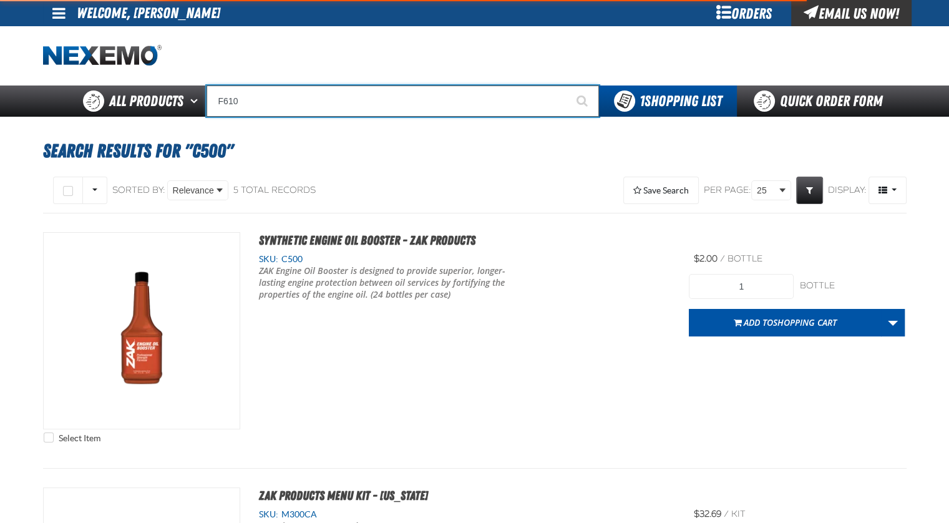
type input "F610"
click at [568, 85] on button "Start Searching" at bounding box center [583, 100] width 31 height 31
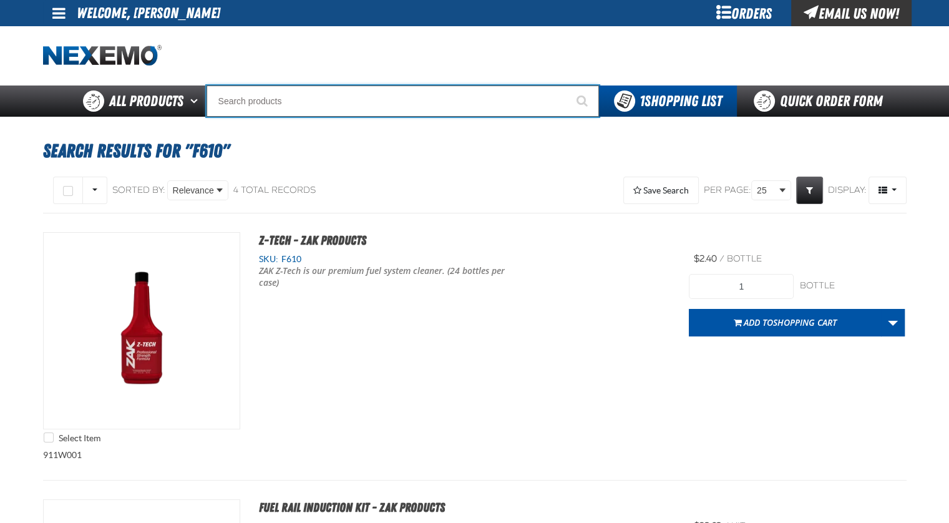
click at [321, 109] on input "Search" at bounding box center [402, 100] width 392 height 31
type input "R"
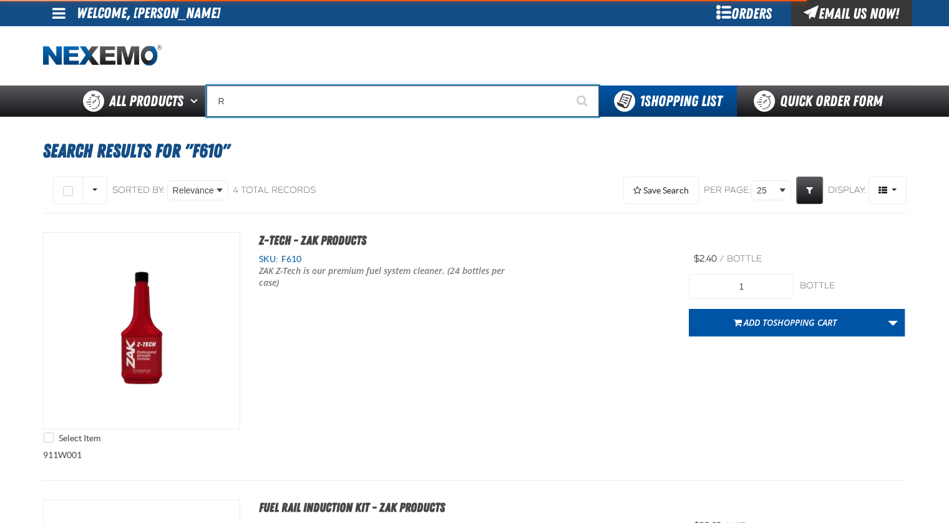
type input "ROADSIDE R"
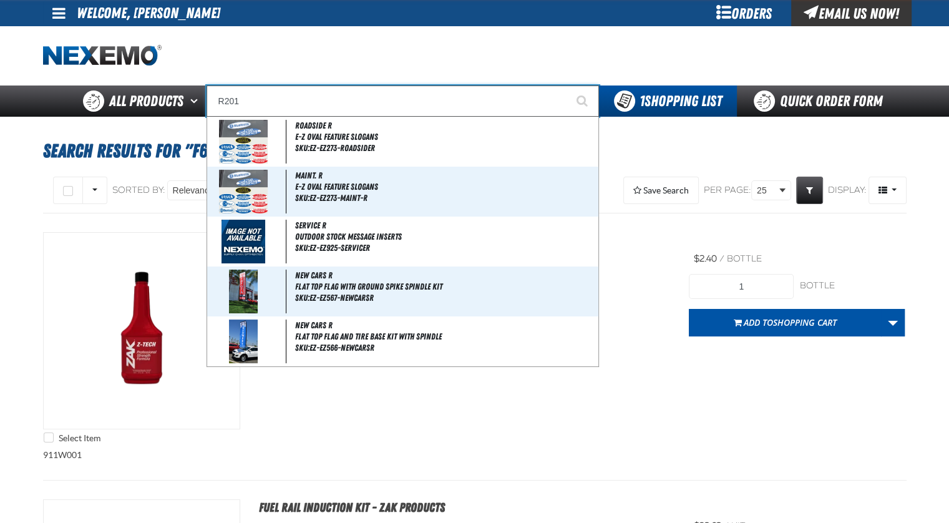
type input "R201"
click at [568, 85] on button "Start Searching" at bounding box center [583, 100] width 31 height 31
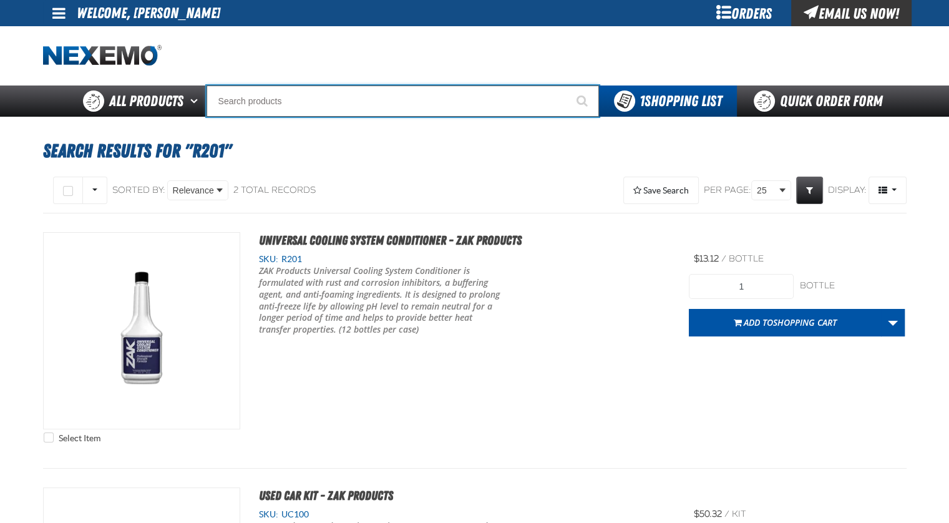
click at [334, 101] on input "Search" at bounding box center [402, 100] width 392 height 31
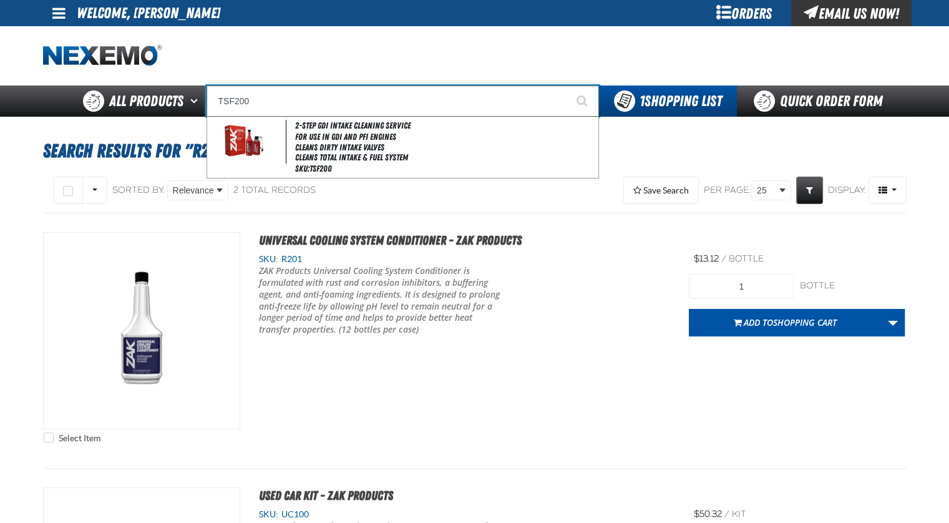
type input "TSF200"
click at [568, 85] on button "Start Searching" at bounding box center [583, 100] width 31 height 31
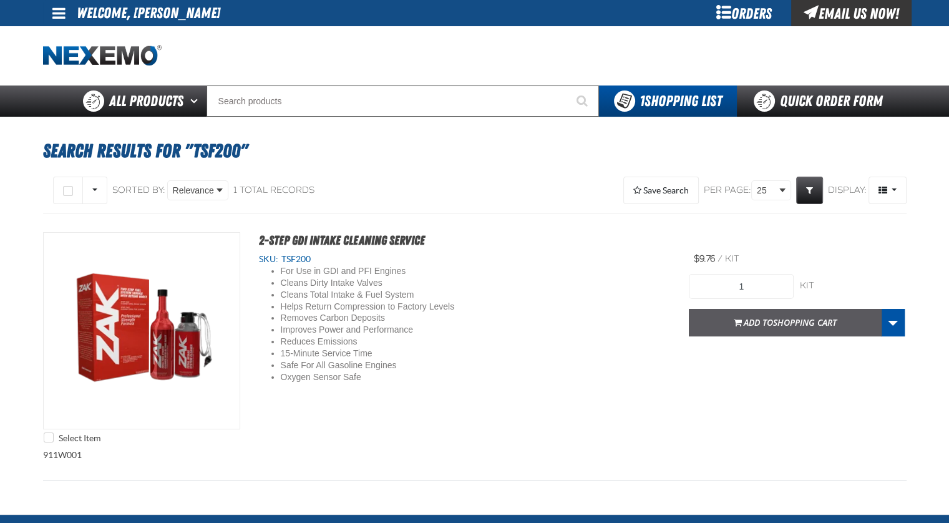
click at [721, 323] on button "Add to Shopping Cart" at bounding box center [785, 322] width 193 height 27
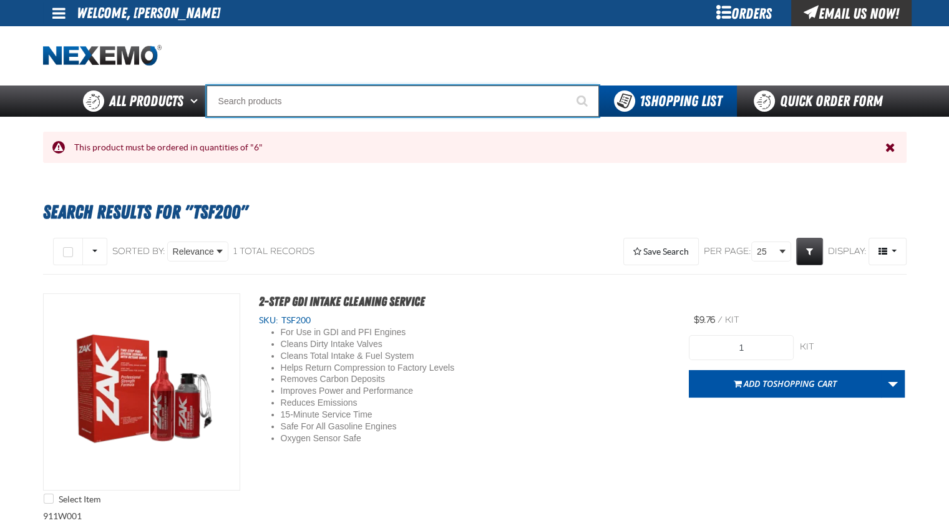
click at [340, 100] on input "Search" at bounding box center [402, 100] width 392 height 31
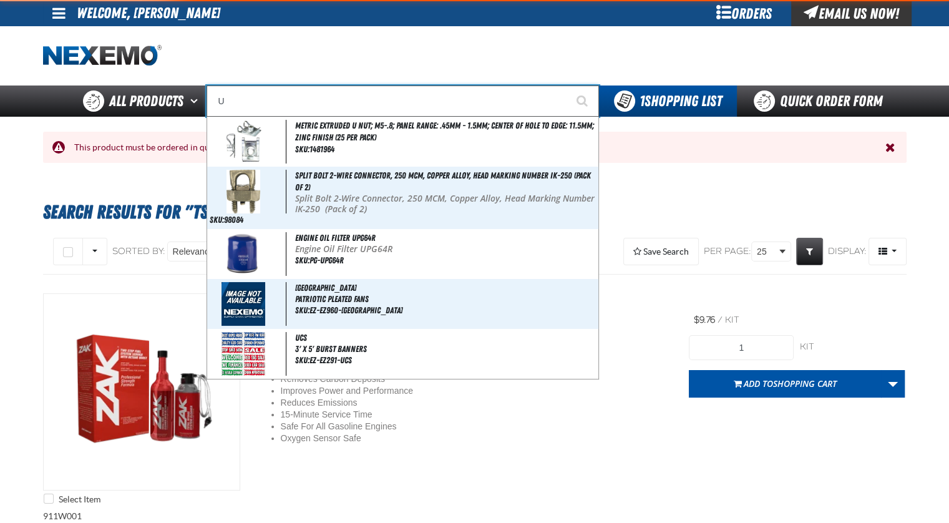
type input "UC"
type input "UC RED"
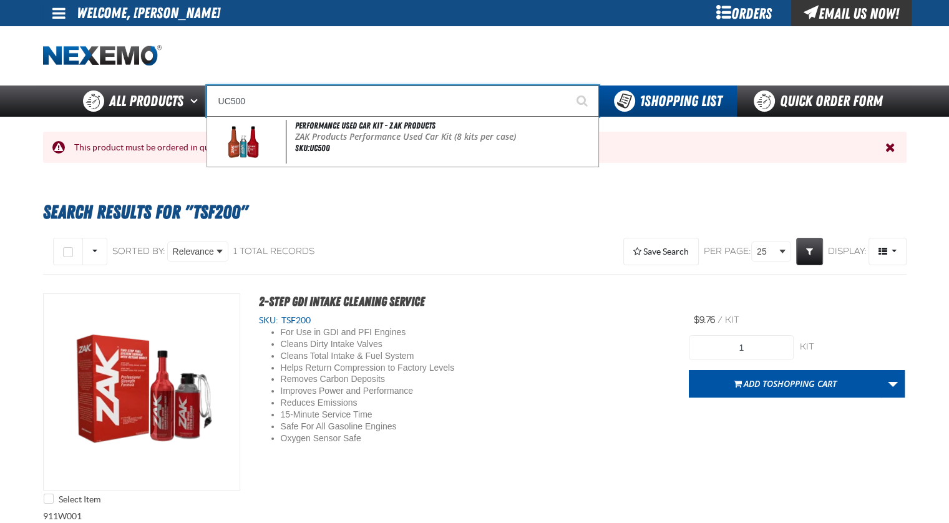
type input "UC500"
click at [568, 85] on button "Start Searching" at bounding box center [583, 100] width 31 height 31
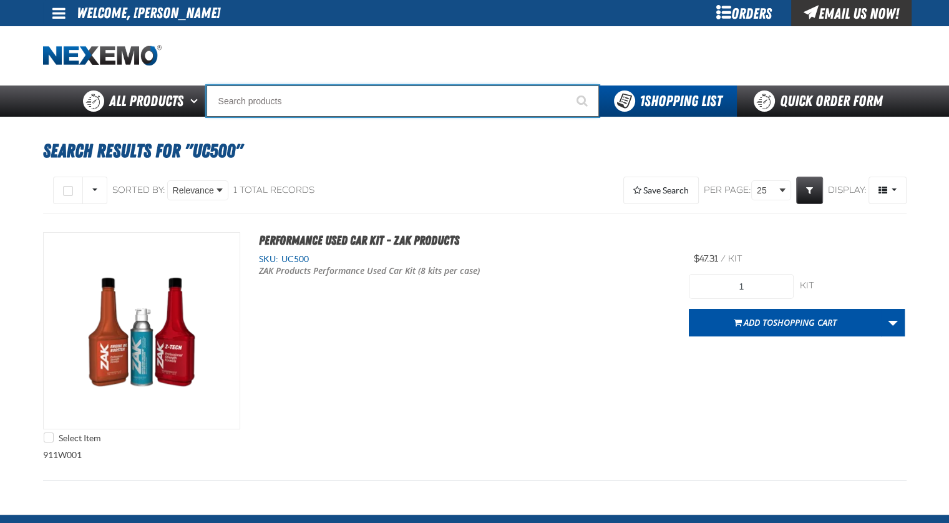
click at [343, 95] on input "Search" at bounding box center [402, 100] width 392 height 31
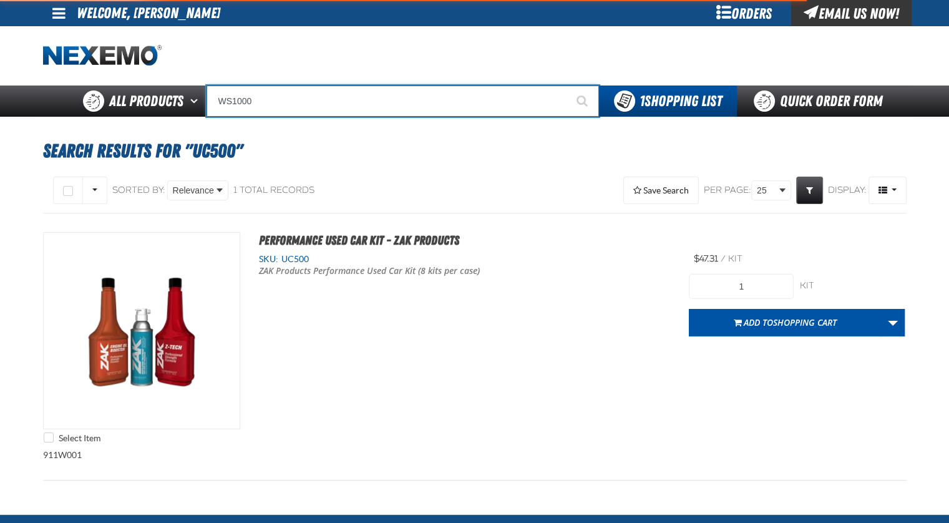
type input "WS1000"
click at [568, 85] on button "Start Searching" at bounding box center [583, 100] width 31 height 31
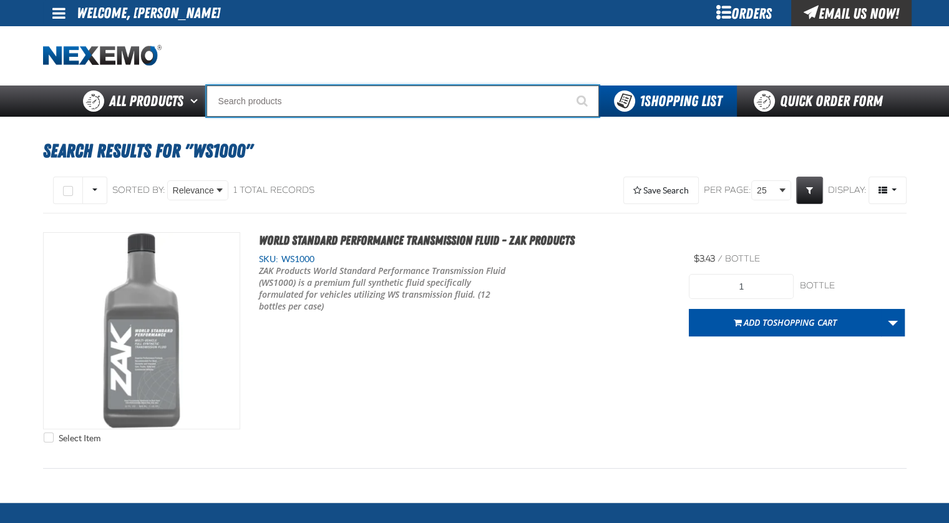
click at [280, 94] on input "Search" at bounding box center [402, 100] width 392 height 31
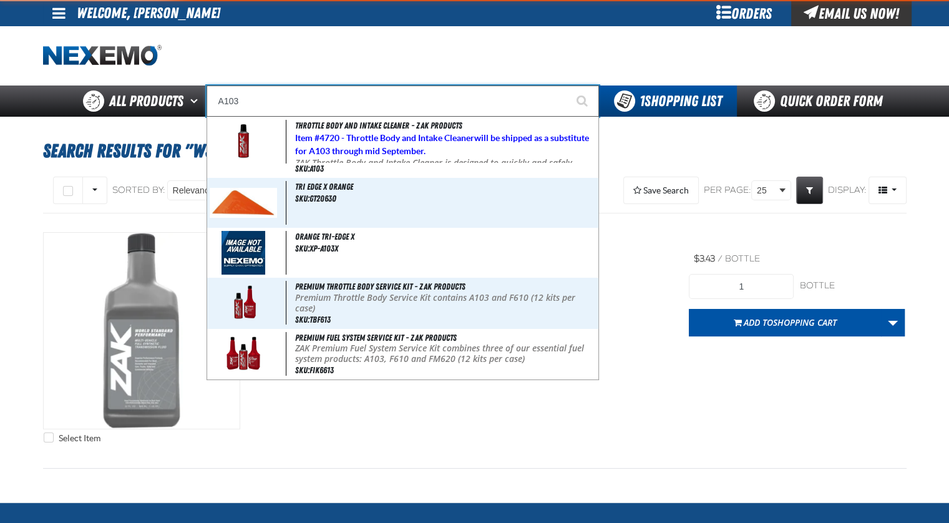
type input "A103"
click at [568, 85] on button "Start Searching" at bounding box center [583, 100] width 31 height 31
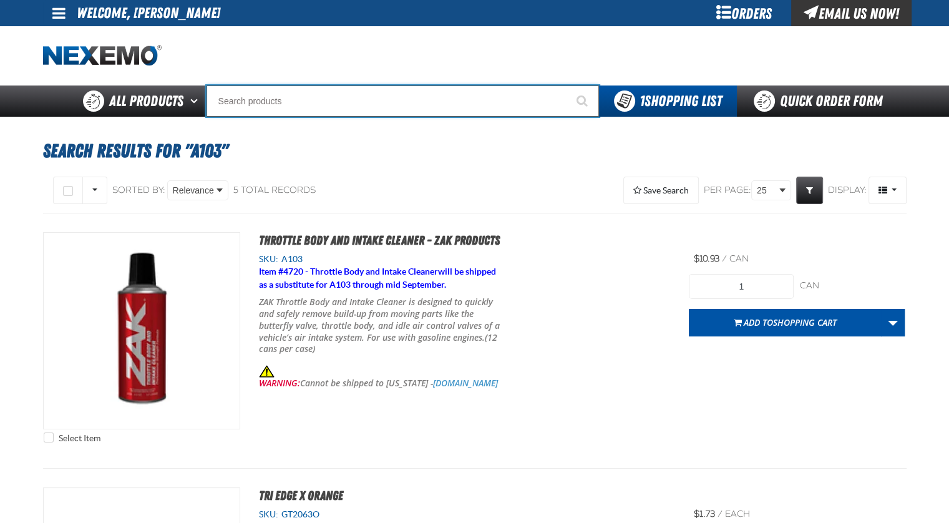
click at [331, 102] on input "Search" at bounding box center [402, 100] width 392 height 31
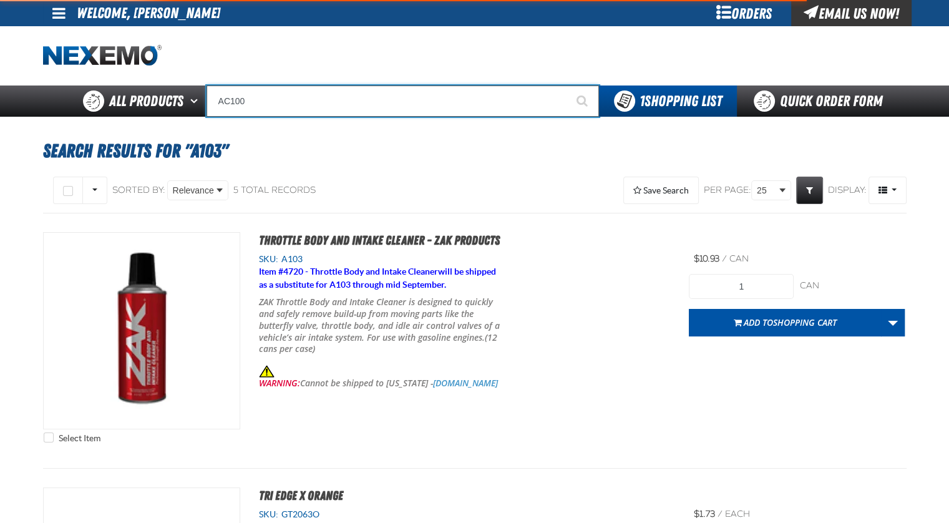
type input "AC100"
click at [568, 85] on button "Start Searching" at bounding box center [583, 100] width 31 height 31
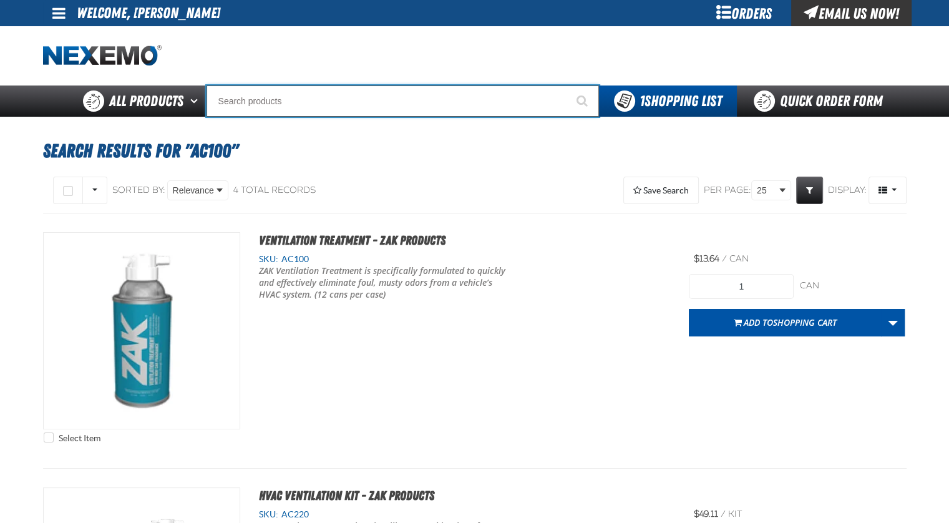
click at [325, 107] on input "Search" at bounding box center [402, 100] width 392 height 31
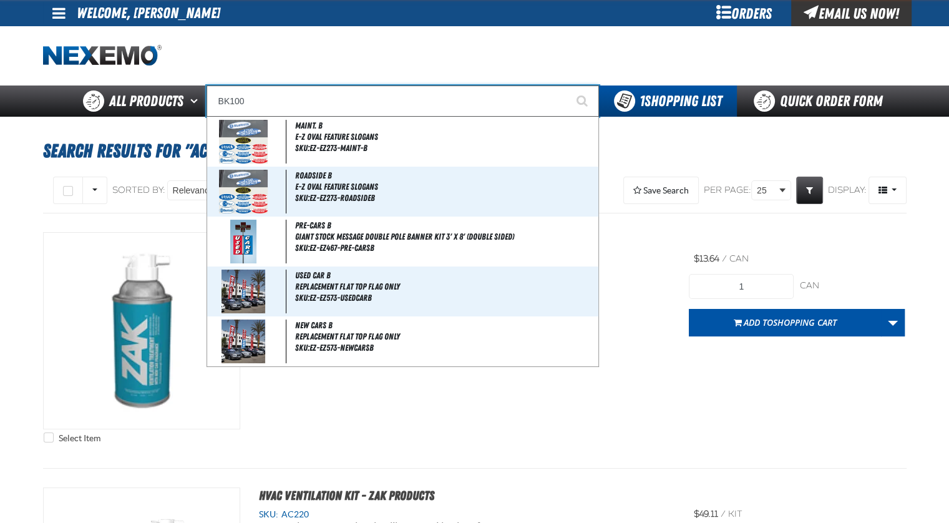
type input "BK100"
click at [568, 85] on button "Start Searching" at bounding box center [583, 100] width 31 height 31
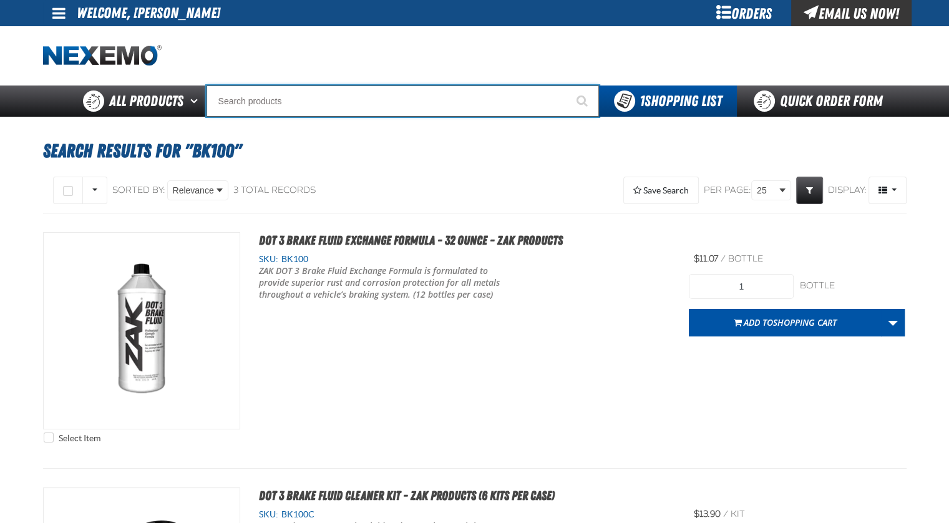
click at [352, 109] on input "Search" at bounding box center [402, 100] width 392 height 31
type input "C"
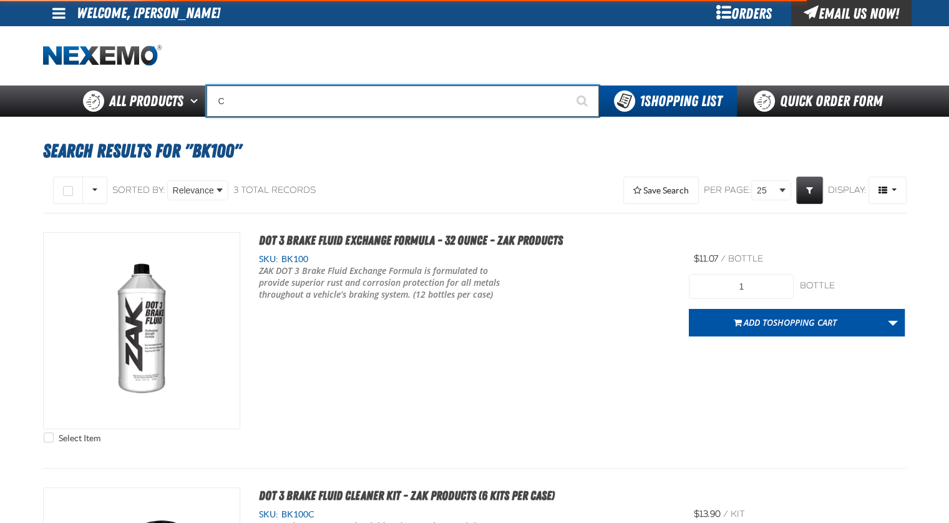
type input "C Alkaline Battery 1.5 Volt (12 per pack)"
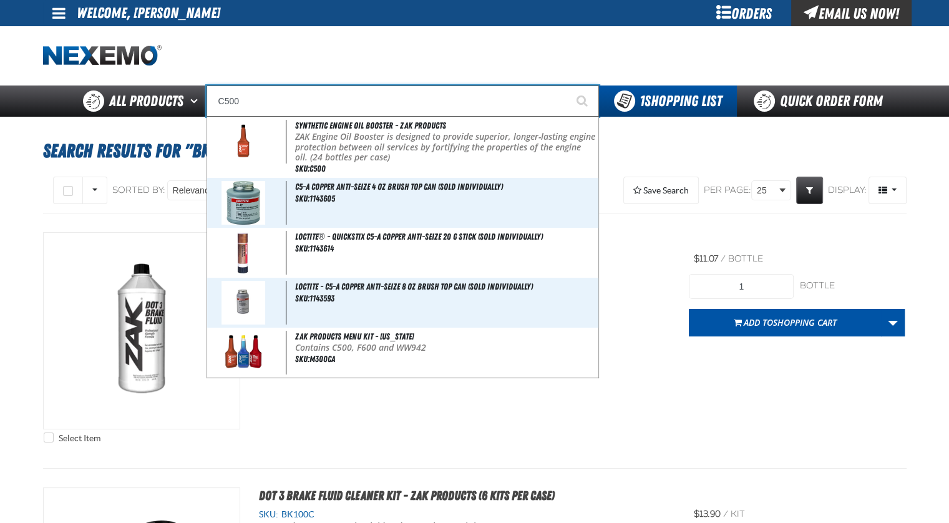
type input "C500"
click at [568, 85] on button "Start Searching" at bounding box center [583, 100] width 31 height 31
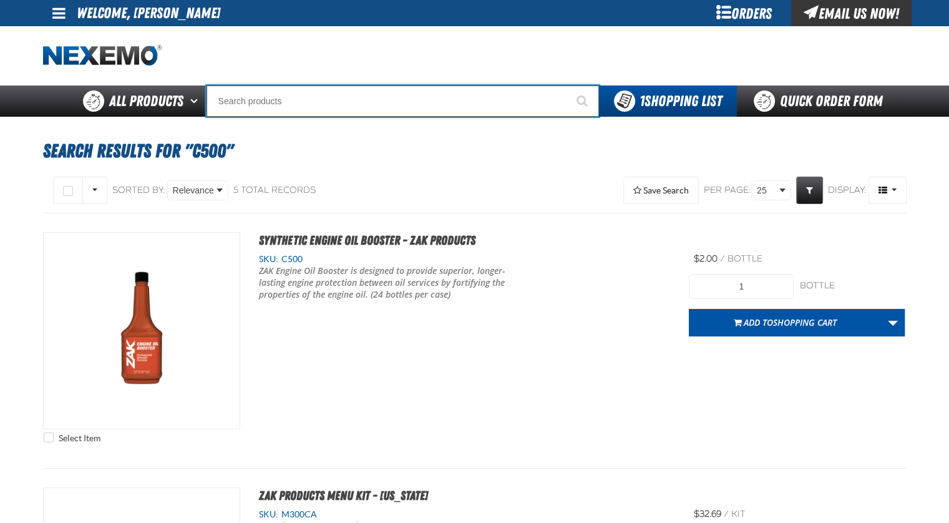
click at [289, 95] on input "Search" at bounding box center [402, 100] width 392 height 31
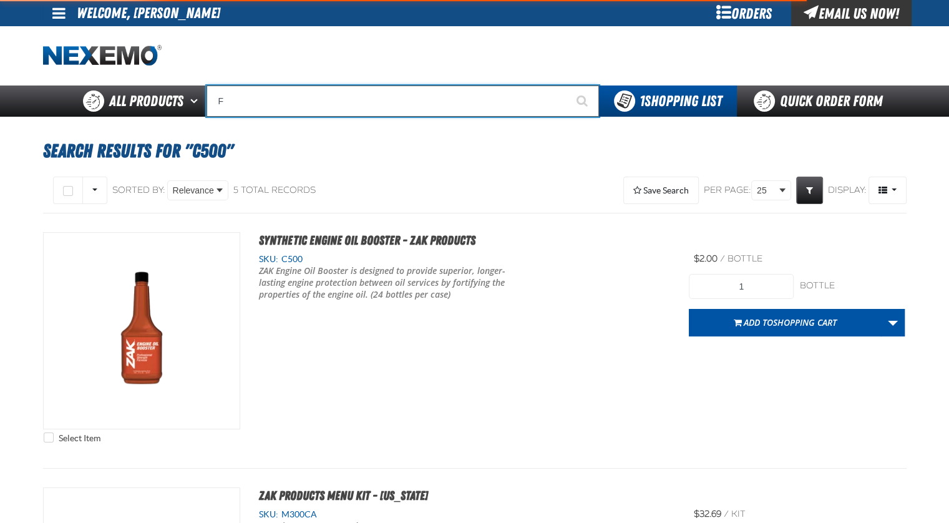
type input "FR"
type input "FROM"
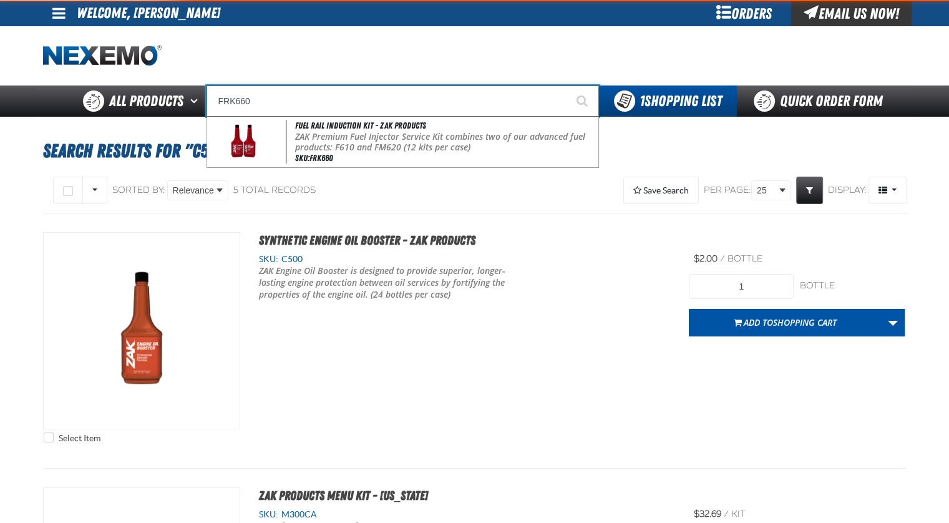
type input "FRK660"
click at [568, 85] on button "Start Searching" at bounding box center [583, 100] width 31 height 31
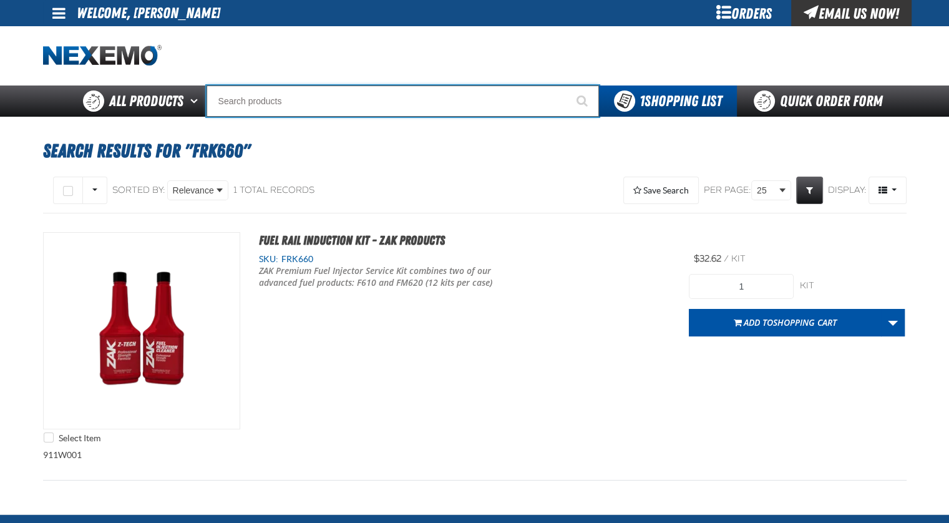
click at [312, 97] on input "Search" at bounding box center [402, 100] width 392 height 31
type input "R"
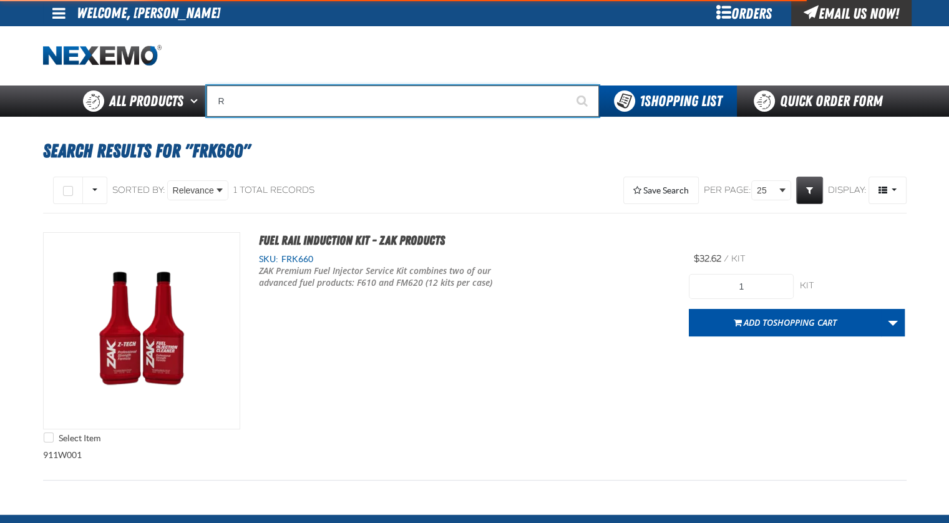
type input "ROADSIDE R"
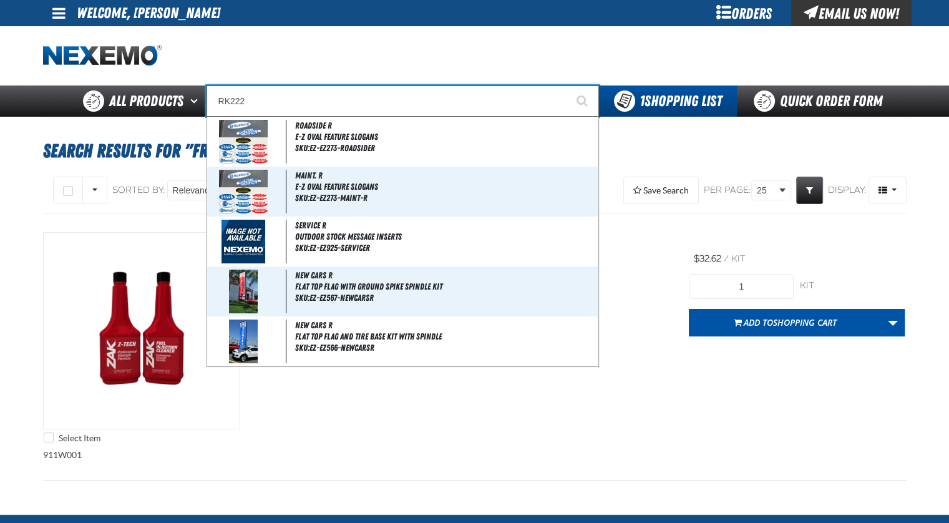
type input "RK222"
click at [568, 85] on button "Start Searching" at bounding box center [583, 100] width 31 height 31
